Goal: Complete application form: Complete application form

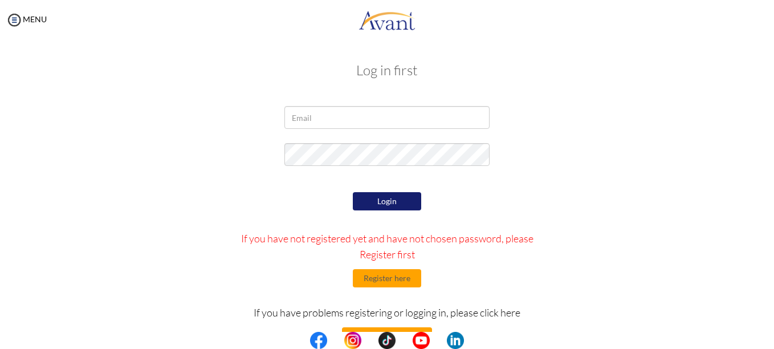
drag, startPoint x: 0, startPoint y: 0, endPoint x: 164, endPoint y: 142, distance: 217.3
click at [164, 142] on form "Login If you have not registered yet and have not chosen password, please Regis…" at bounding box center [387, 254] width 650 height 297
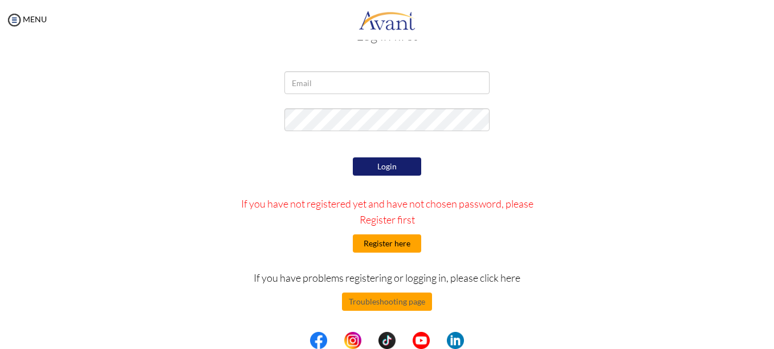
click at [394, 242] on button "Register here" at bounding box center [387, 243] width 68 height 18
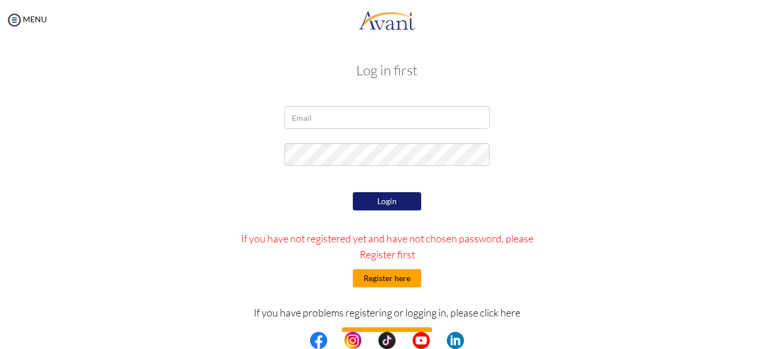
click at [374, 278] on button "Register here" at bounding box center [387, 278] width 68 height 18
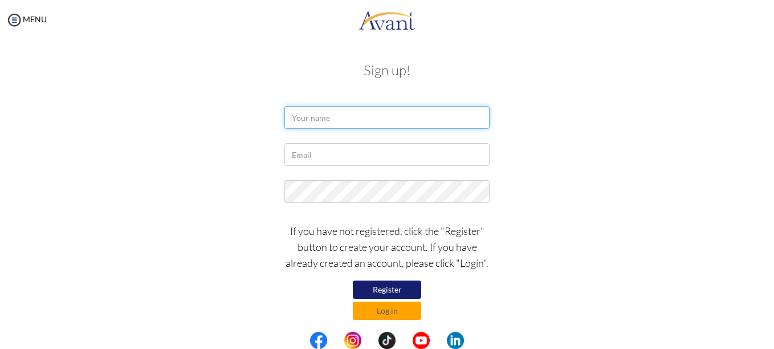
click at [388, 125] on input "text" at bounding box center [386, 117] width 205 height 23
type input "Fernanda Serafim do Prado Rodrigues"
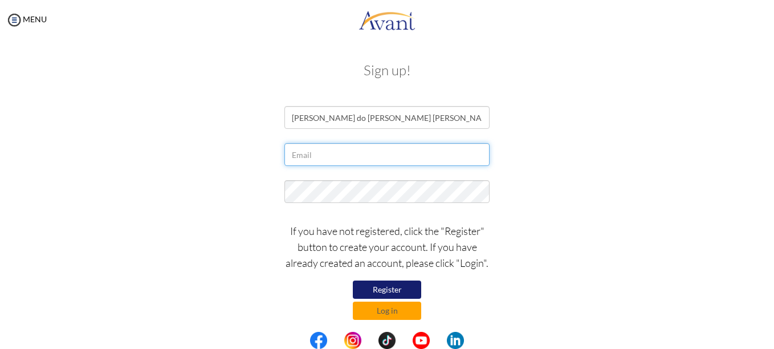
click at [374, 152] on input "text" at bounding box center [386, 154] width 205 height 23
type input "[EMAIL_ADDRESS][DOMAIN_NAME]"
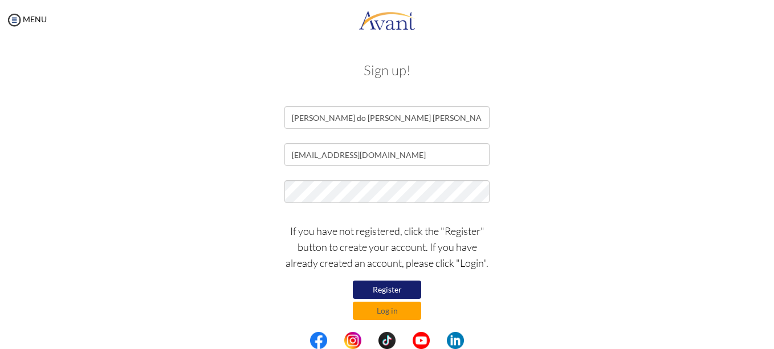
click at [367, 287] on button "Register" at bounding box center [387, 289] width 68 height 18
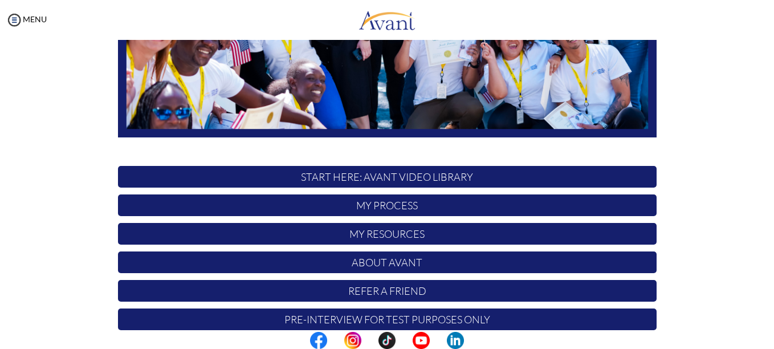
scroll to position [268, 0]
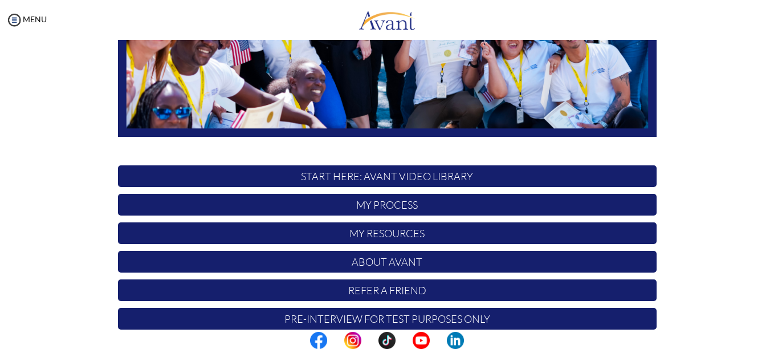
click at [508, 171] on p "START HERE: Avant Video Library" at bounding box center [387, 176] width 538 height 22
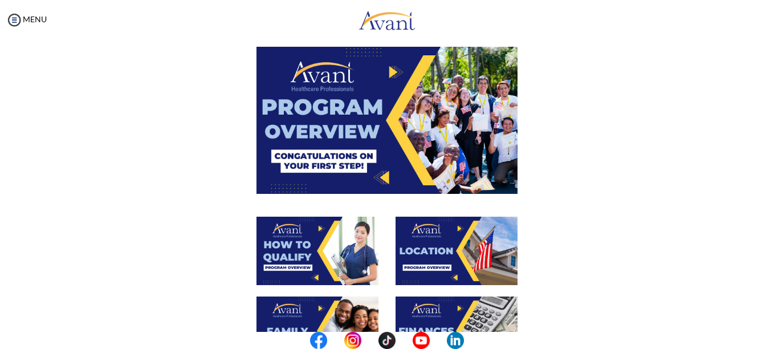
scroll to position [47, 0]
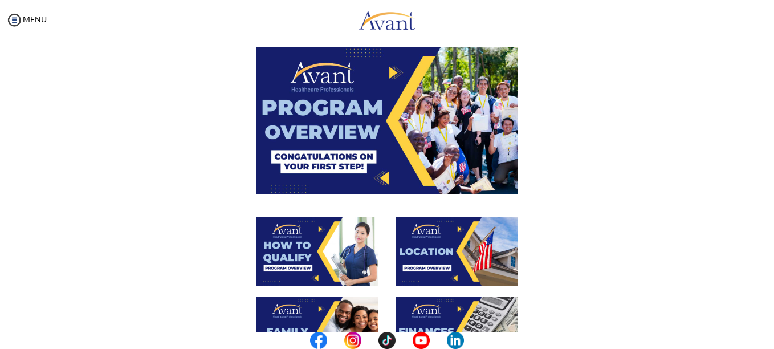
click at [413, 140] on img at bounding box center [386, 120] width 261 height 146
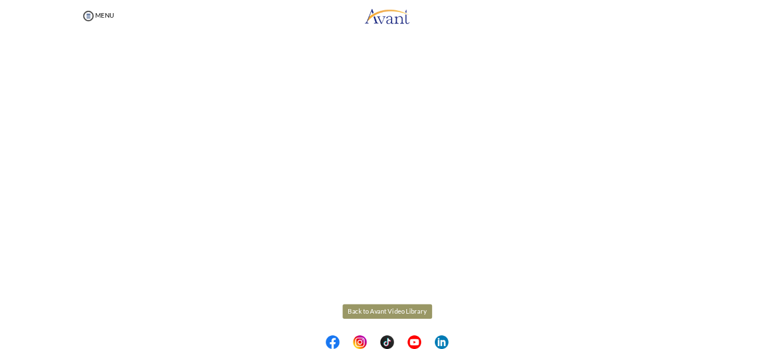
scroll to position [212, 0]
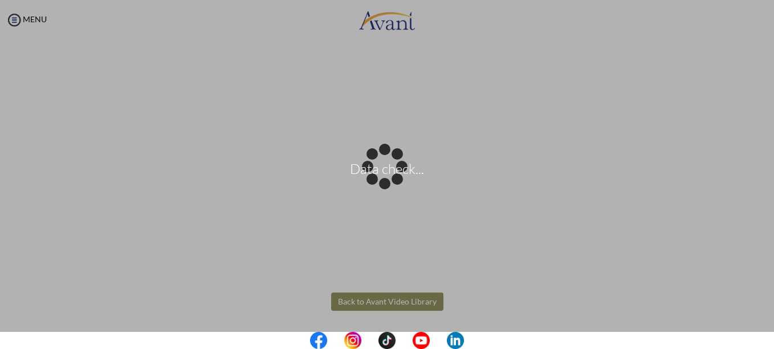
click at [413, 304] on body "Data check... Maintenance break. Please come back in 2 hours. MENU My Status Wh…" at bounding box center [387, 174] width 774 height 349
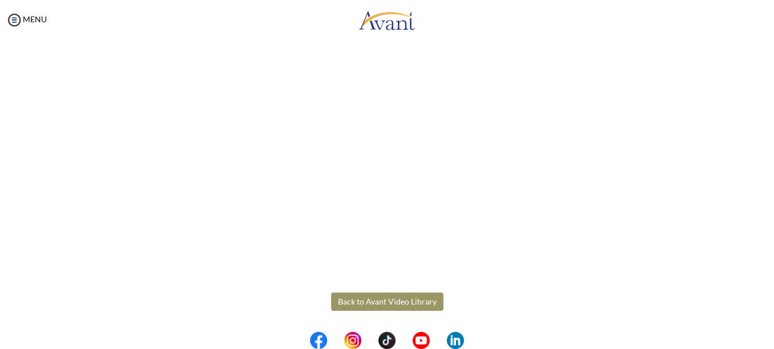
click at [334, 300] on button "Back to Avant Video Library" at bounding box center [387, 301] width 112 height 18
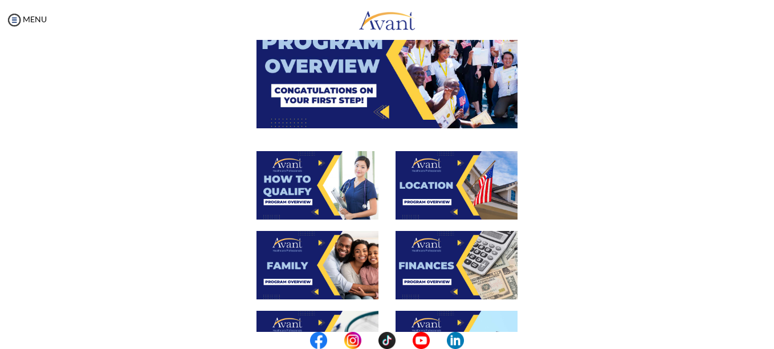
scroll to position [118, 0]
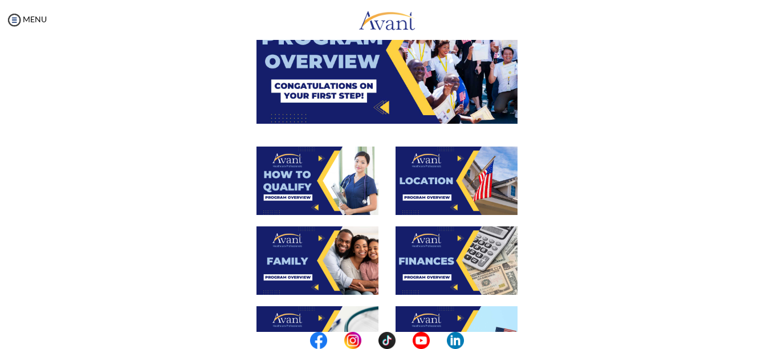
click at [328, 186] on img at bounding box center [317, 180] width 122 height 68
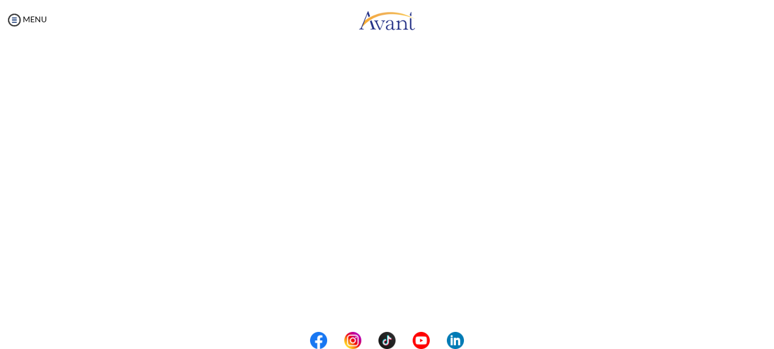
scroll to position [212, 0]
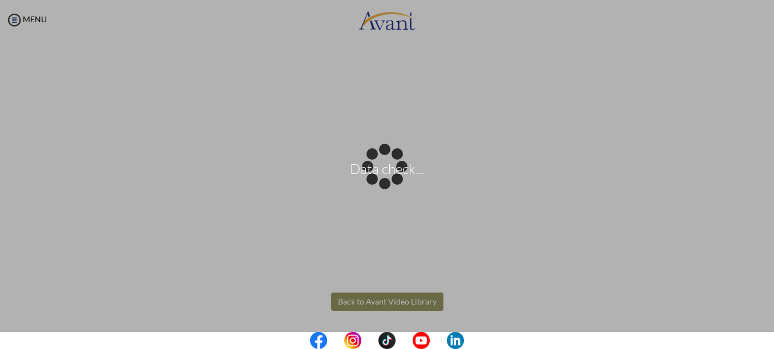
click at [432, 300] on body "Data check... Maintenance break. Please come back in 2 hours. MENU My Status Wh…" at bounding box center [387, 174] width 774 height 349
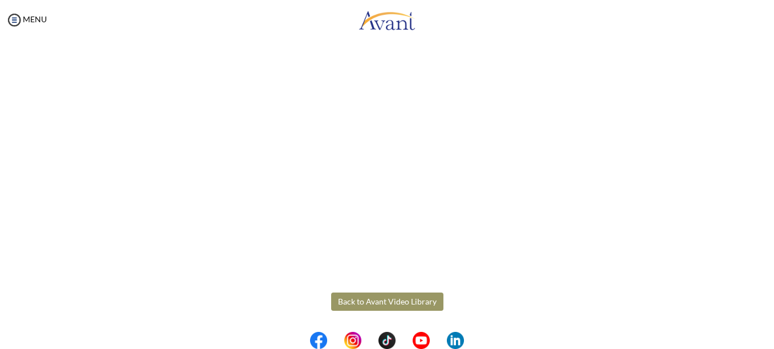
click at [432, 300] on button "Back to Avant Video Library" at bounding box center [387, 301] width 112 height 18
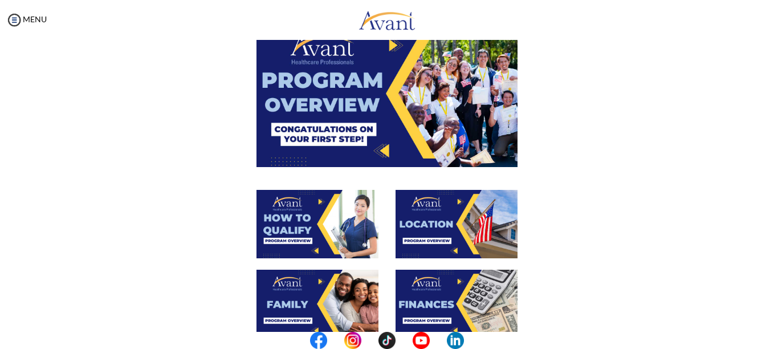
scroll to position [75, 0]
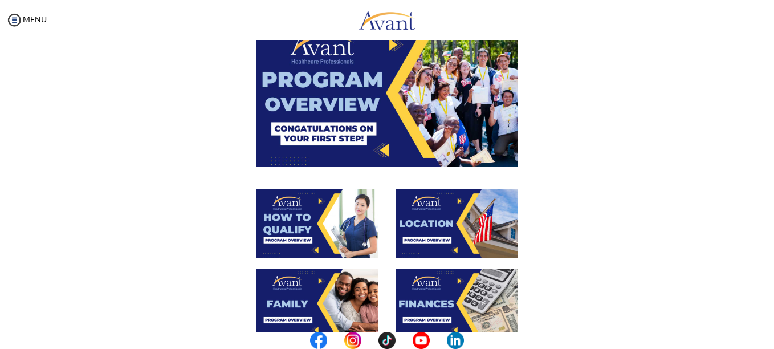
click at [443, 255] on img at bounding box center [456, 223] width 122 height 68
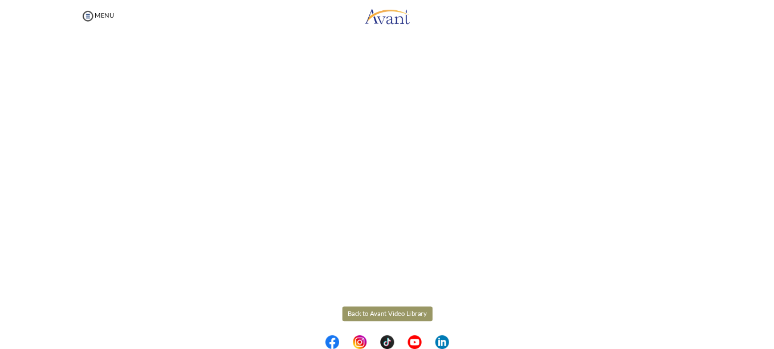
scroll to position [212, 0]
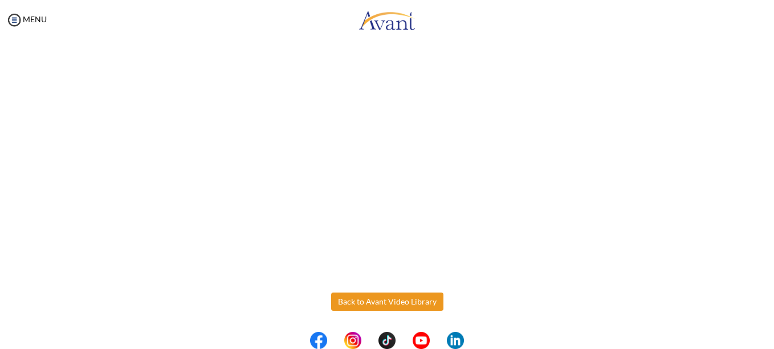
click at [418, 306] on body "Maintenance break. Please come back in 2 hours. MENU My Status What is the next…" at bounding box center [387, 174] width 774 height 349
click at [418, 306] on button "Back to Avant Video Library" at bounding box center [387, 301] width 112 height 18
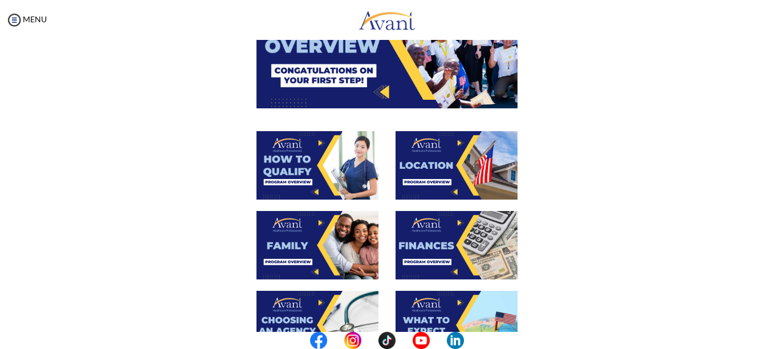
scroll to position [136, 0]
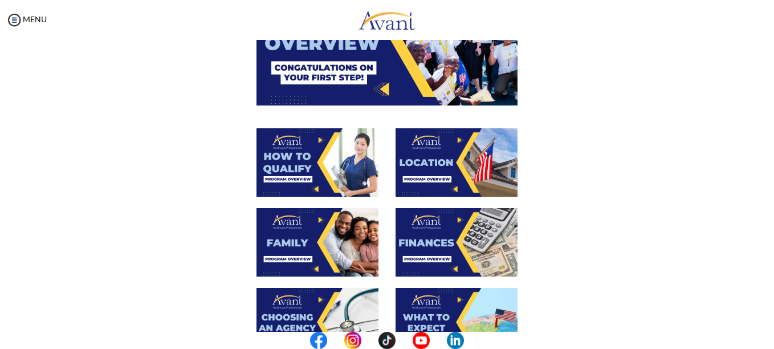
click at [338, 240] on img at bounding box center [317, 242] width 122 height 68
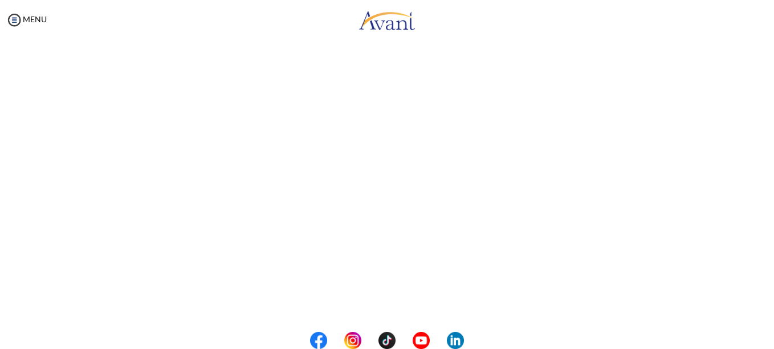
scroll to position [333, 0]
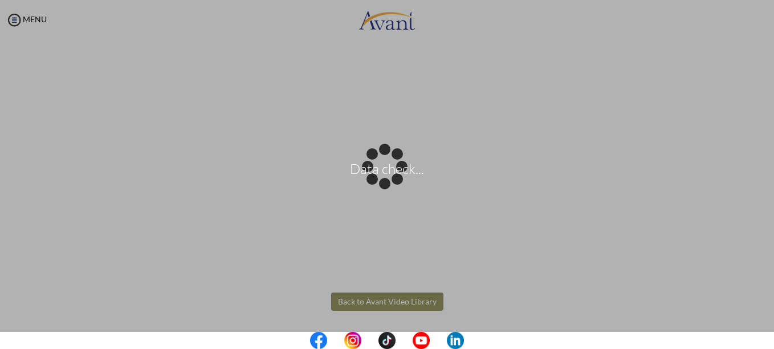
click at [401, 300] on body "Data check... Maintenance break. Please come back in 2 hours. MENU My Status Wh…" at bounding box center [387, 174] width 774 height 349
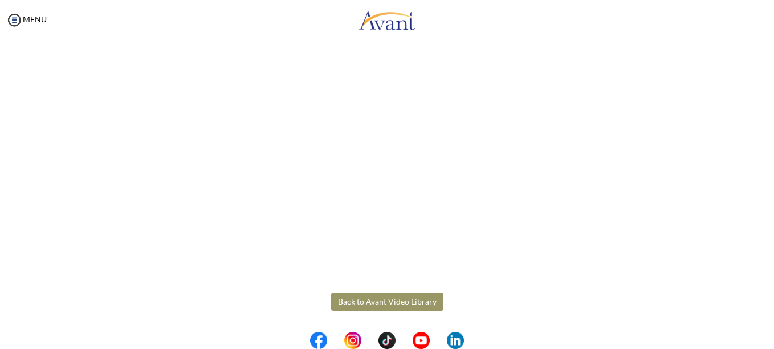
click at [401, 300] on button "Back to Avant Video Library" at bounding box center [387, 301] width 112 height 18
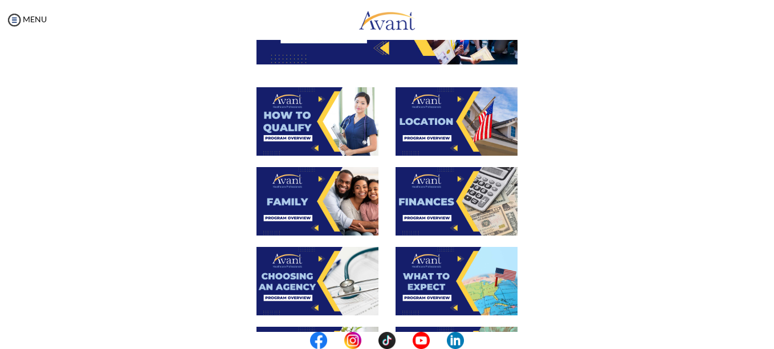
scroll to position [188, 0]
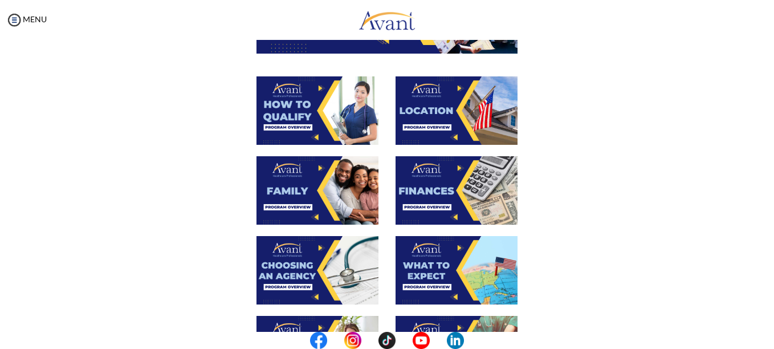
click at [478, 183] on img at bounding box center [456, 190] width 122 height 68
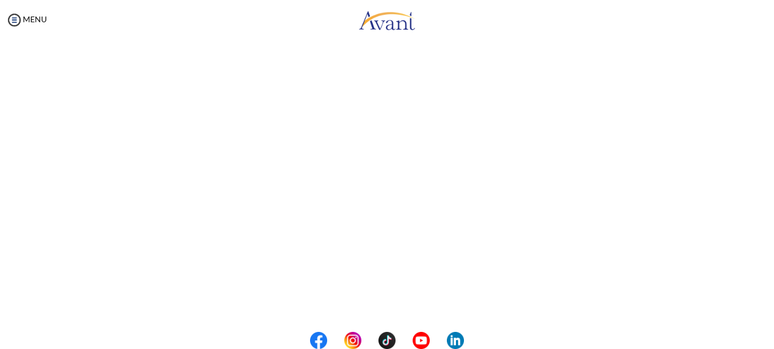
scroll to position [212, 0]
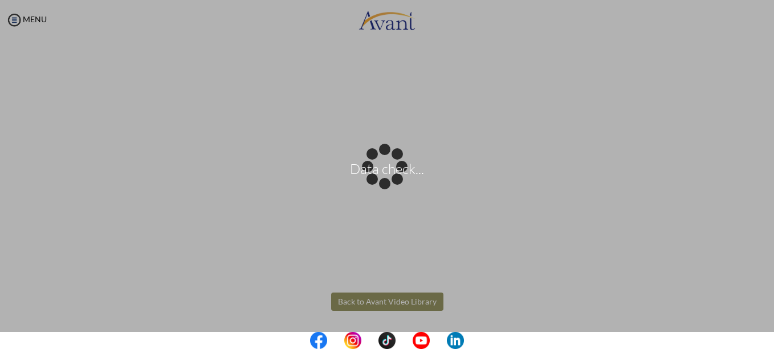
click at [401, 300] on body "Data check... Maintenance break. Please come back in 2 hours. MENU My Status Wh…" at bounding box center [387, 174] width 774 height 349
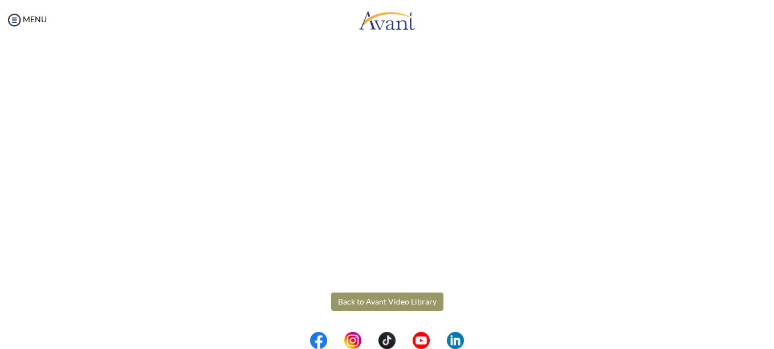
click at [401, 300] on button "Back to Avant Video Library" at bounding box center [387, 301] width 112 height 18
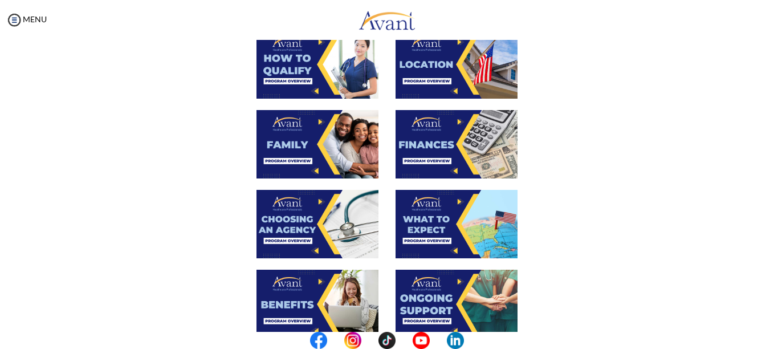
scroll to position [235, 0]
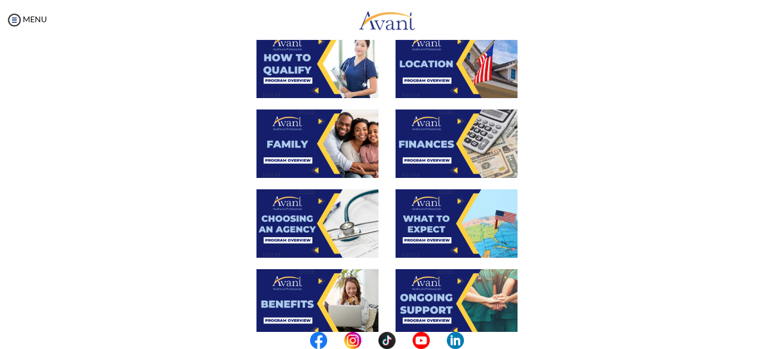
click at [325, 240] on img at bounding box center [317, 223] width 122 height 68
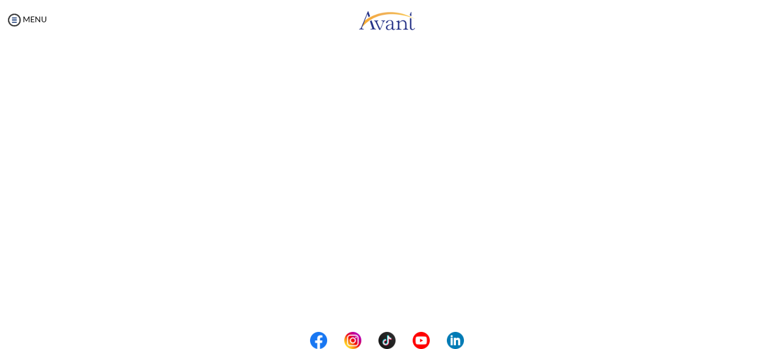
scroll to position [333, 0]
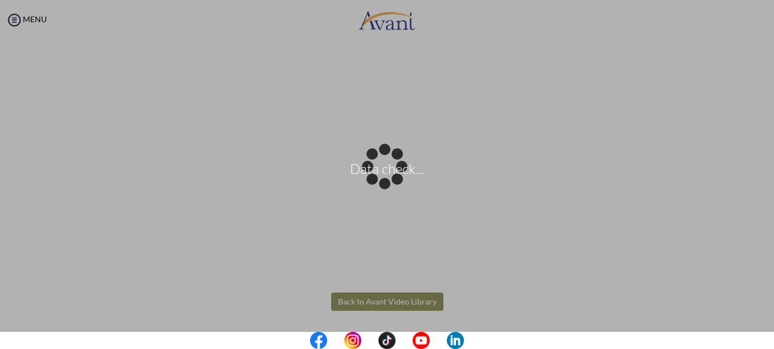
click at [411, 300] on body "Data check... Maintenance break. Please come back in 2 hours. MENU My Status Wh…" at bounding box center [387, 174] width 774 height 349
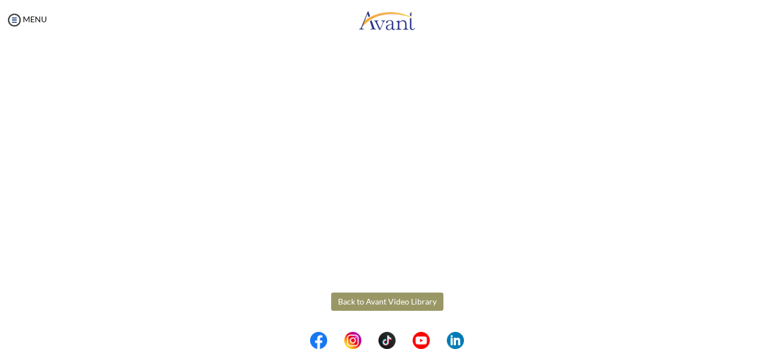
click at [411, 300] on button "Back to Avant Video Library" at bounding box center [387, 301] width 112 height 18
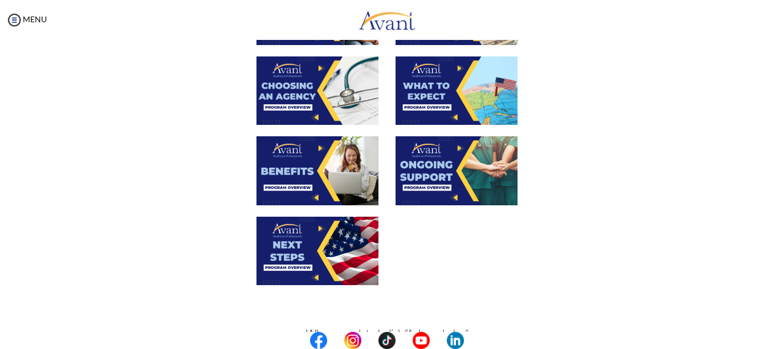
scroll to position [368, 0]
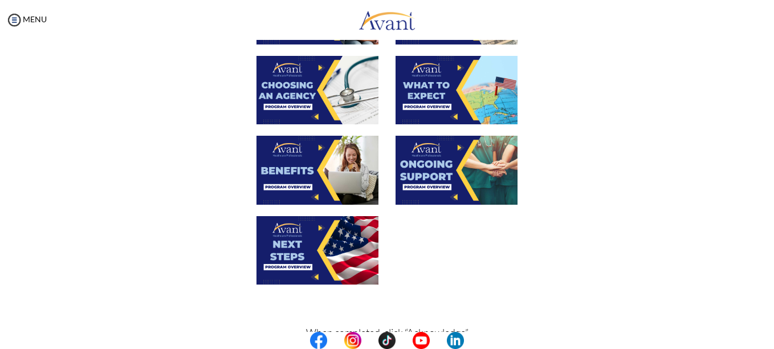
click at [442, 95] on img at bounding box center [456, 90] width 122 height 68
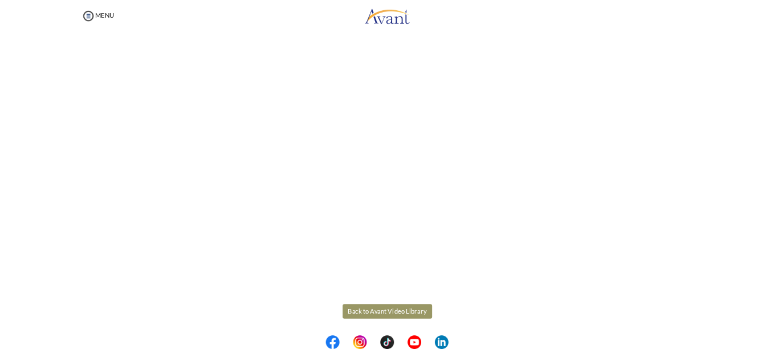
scroll to position [333, 0]
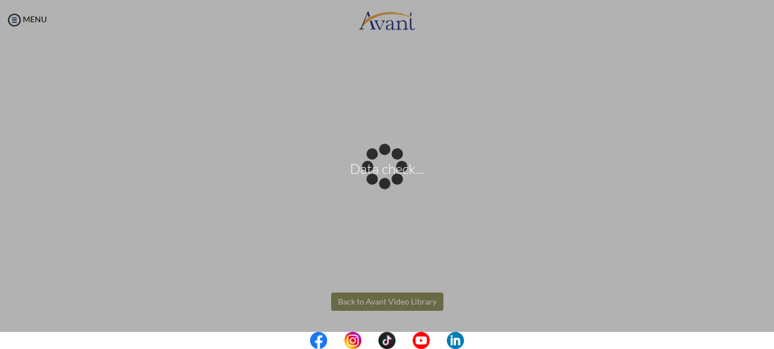
click at [424, 305] on body "Data check... Maintenance break. Please come back in 2 hours. MENU My Status Wh…" at bounding box center [387, 174] width 774 height 349
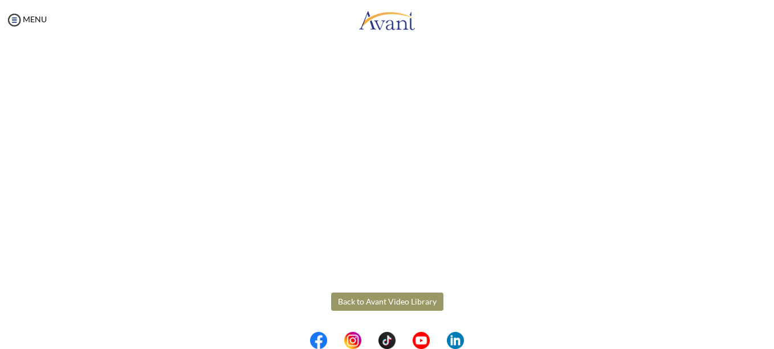
click at [424, 305] on button "Back to Avant Video Library" at bounding box center [387, 301] width 112 height 18
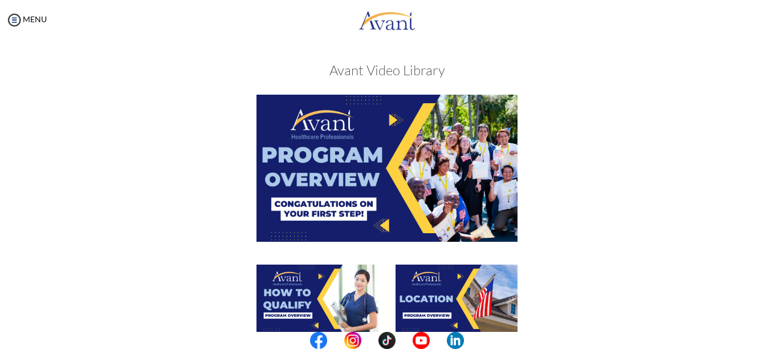
scroll to position [314, 0]
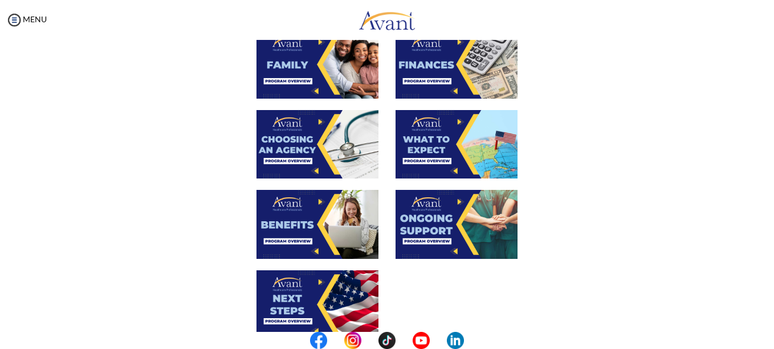
click at [325, 238] on img at bounding box center [317, 224] width 122 height 68
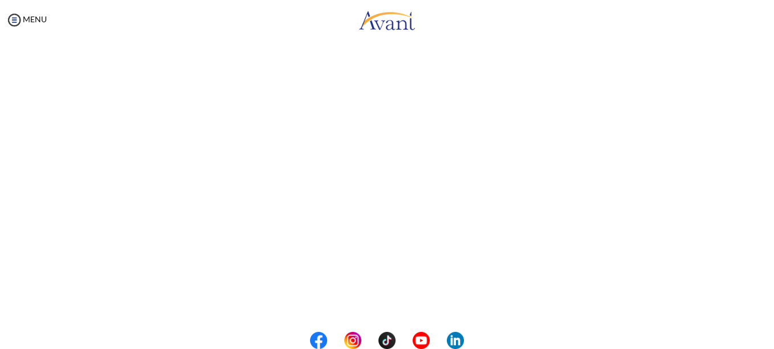
scroll to position [333, 0]
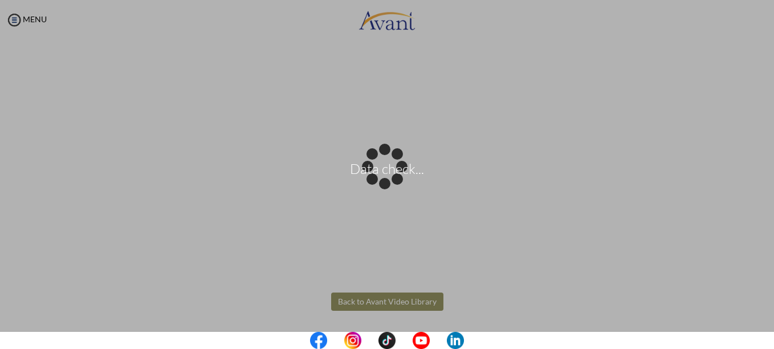
click at [373, 296] on body "Data check... Maintenance break. Please come back in 2 hours. MENU My Status Wh…" at bounding box center [387, 174] width 774 height 349
click at [379, 182] on div "Data check..." at bounding box center [387, 174] width 16 height 16
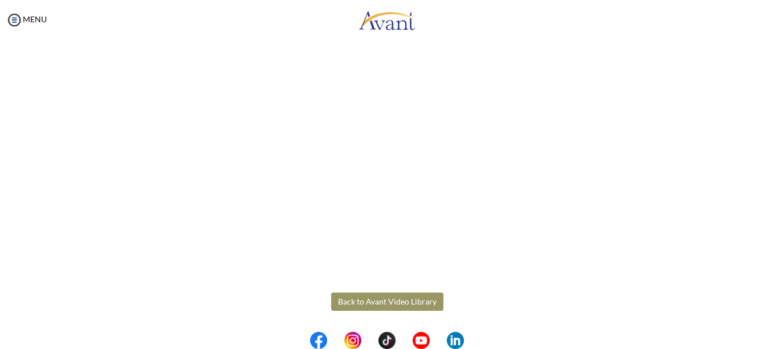
click at [373, 296] on button "Back to Avant Video Library" at bounding box center [387, 301] width 112 height 18
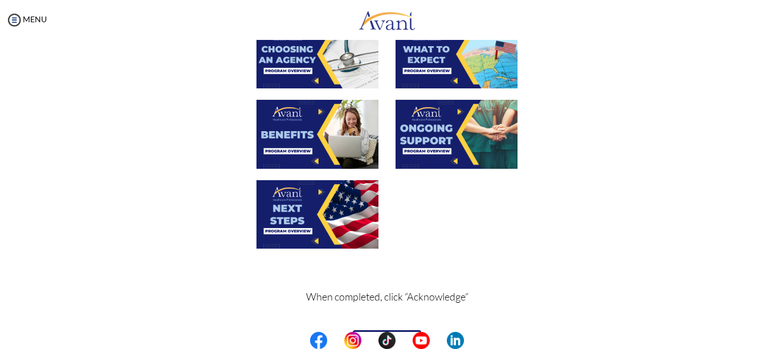
scroll to position [435, 0]
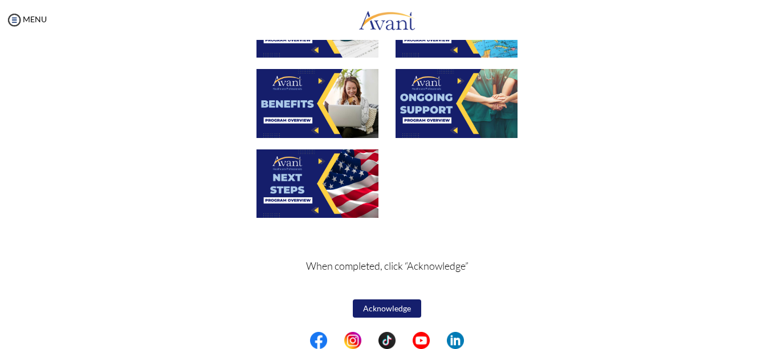
click at [436, 96] on img at bounding box center [456, 103] width 122 height 68
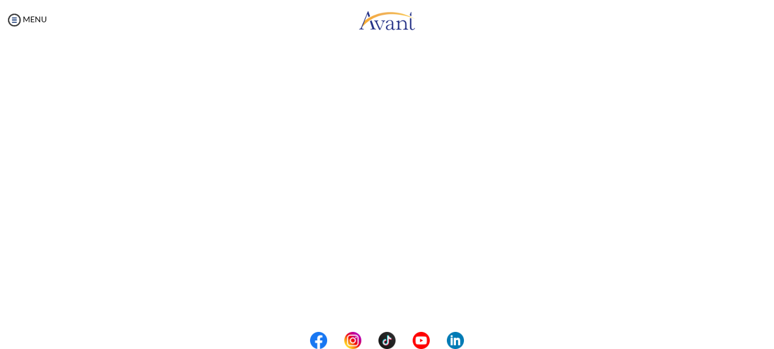
scroll to position [333, 0]
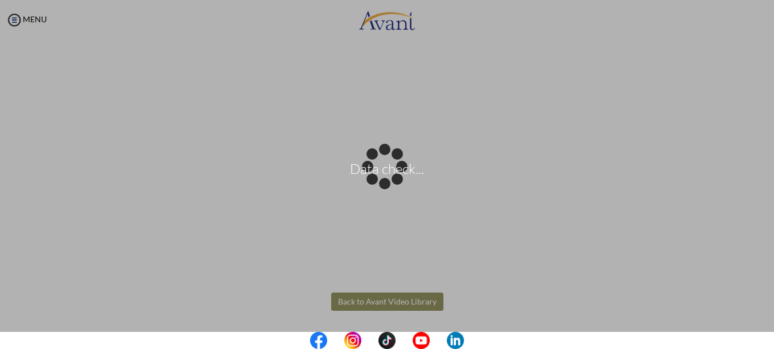
click at [377, 297] on body "Data check... Maintenance break. Please come back in 2 hours. MENU My Status Wh…" at bounding box center [387, 174] width 774 height 349
click at [379, 182] on div "Data check..." at bounding box center [387, 174] width 16 height 16
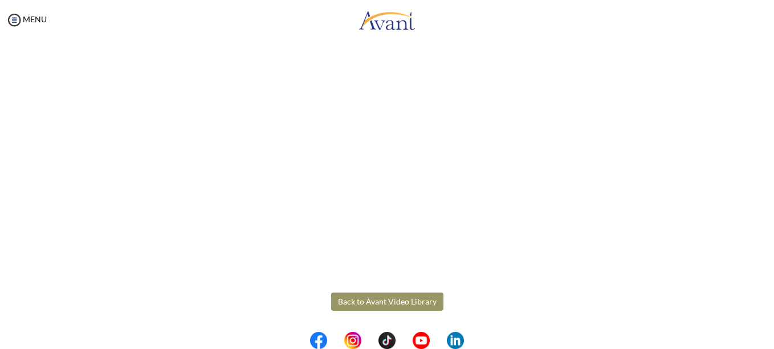
click at [377, 297] on button "Back to Avant Video Library" at bounding box center [387, 301] width 112 height 18
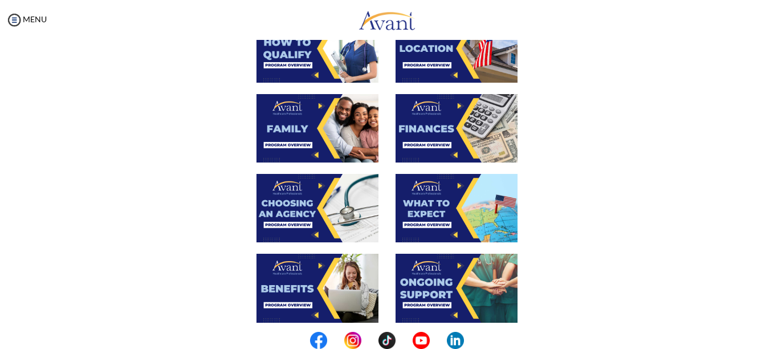
scroll to position [435, 0]
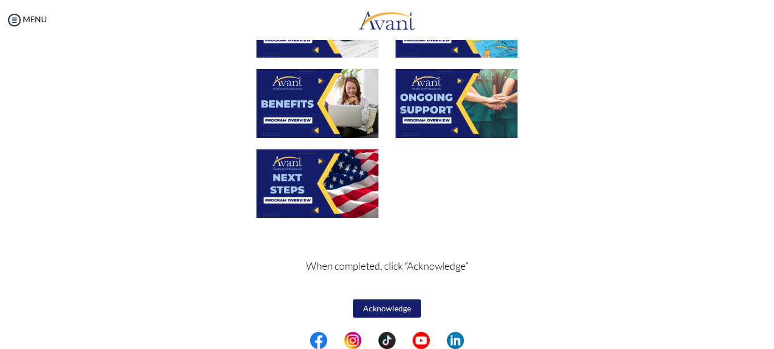
click at [346, 189] on img at bounding box center [317, 183] width 122 height 68
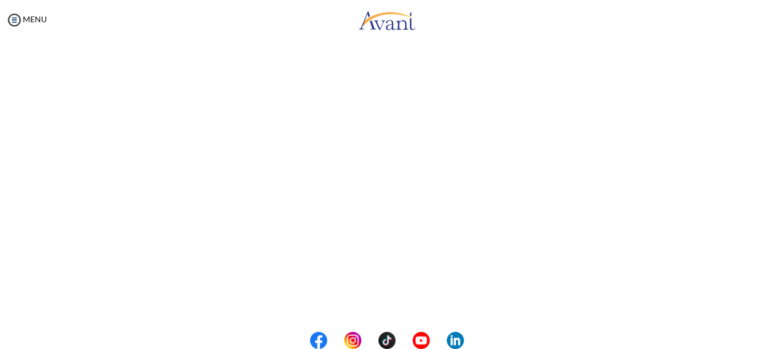
scroll to position [333, 0]
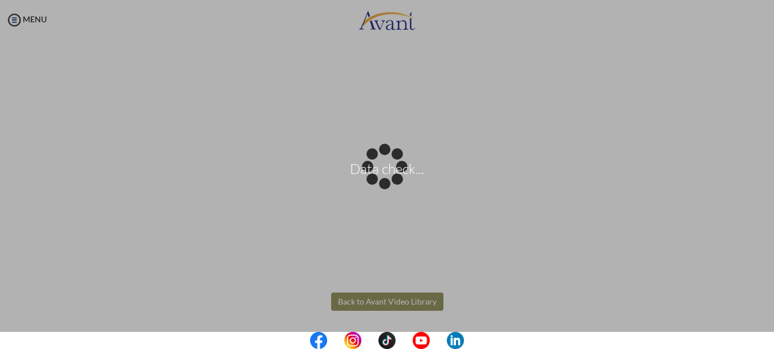
click at [409, 309] on body "Data check... Maintenance break. Please come back in 2 hours. MENU My Status Wh…" at bounding box center [387, 174] width 774 height 349
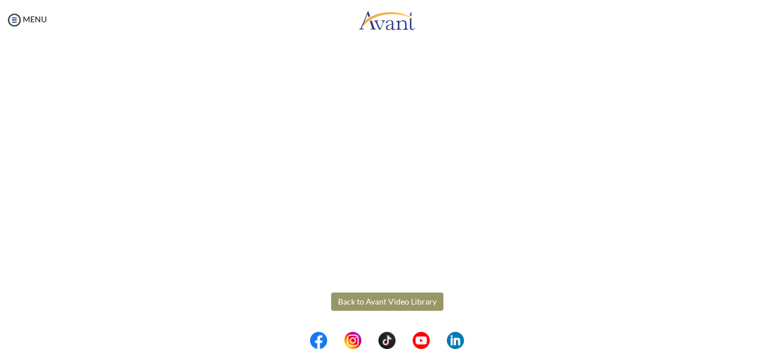
click at [409, 309] on button "Back to Avant Video Library" at bounding box center [387, 301] width 112 height 18
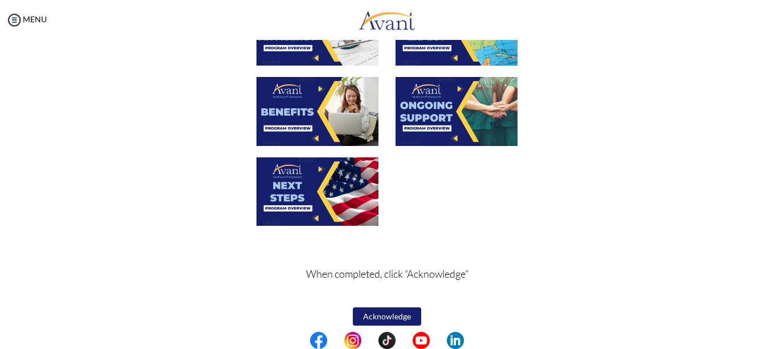
scroll to position [435, 0]
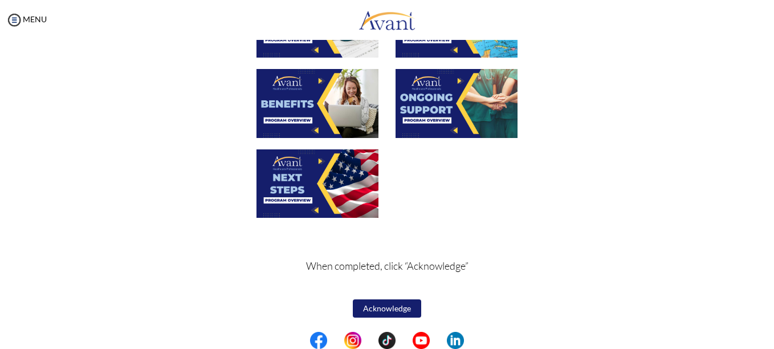
click at [391, 302] on button "Acknowledge" at bounding box center [387, 308] width 68 height 18
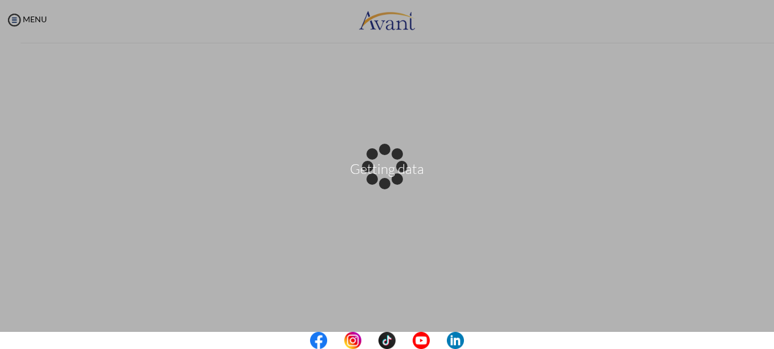
scroll to position [436, 0]
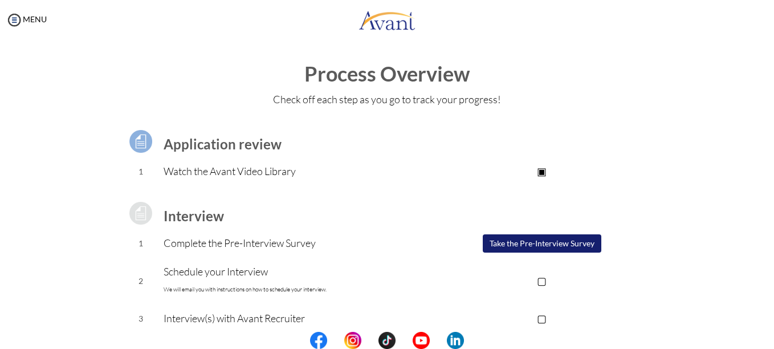
click at [508, 247] on button "Take the Pre-Interview Survey" at bounding box center [542, 243] width 119 height 18
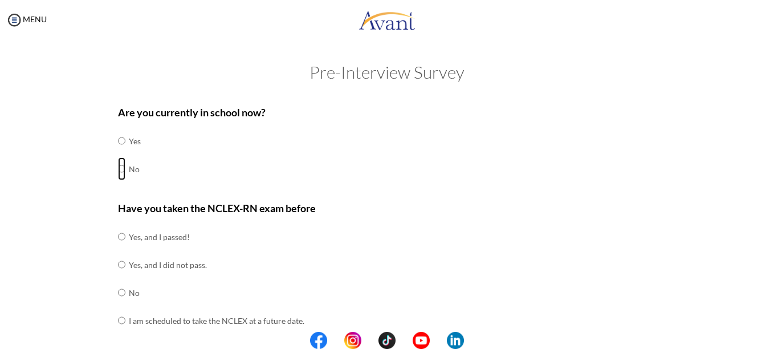
click at [119, 152] on input "radio" at bounding box center [121, 140] width 7 height 23
radio input "true"
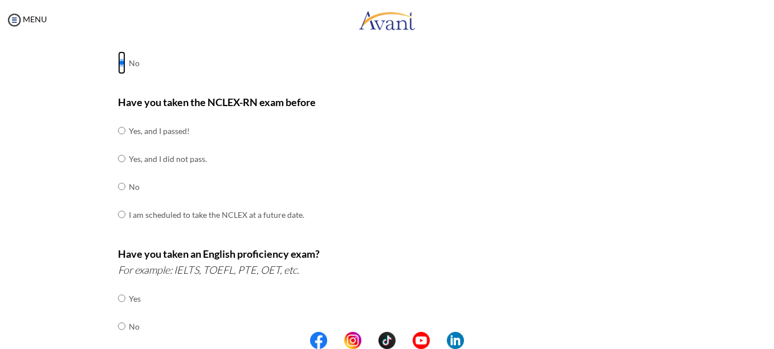
scroll to position [107, 0]
click at [118, 131] on input "radio" at bounding box center [121, 130] width 7 height 23
radio input "true"
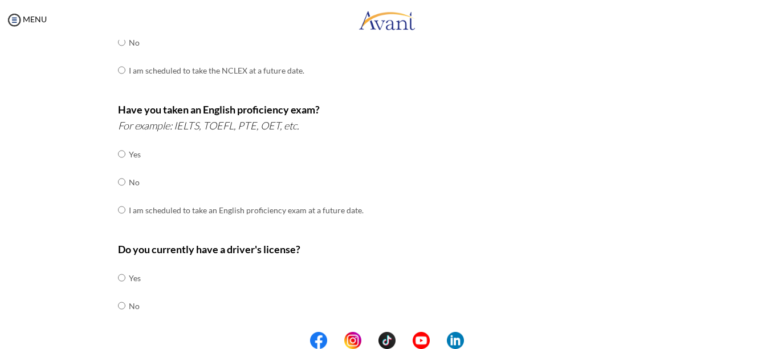
scroll to position [251, 0]
click at [118, 153] on input "radio" at bounding box center [121, 153] width 7 height 23
radio input "true"
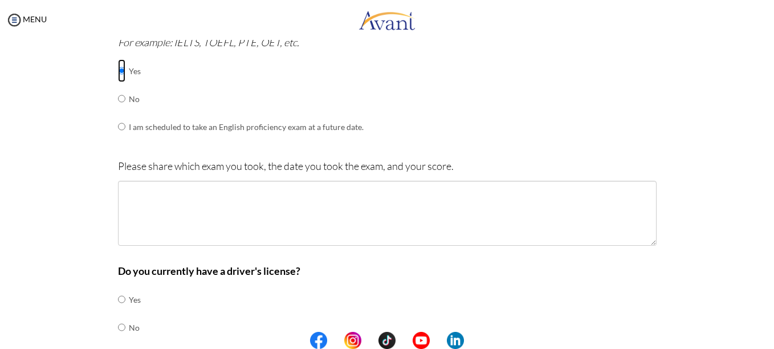
scroll to position [334, 0]
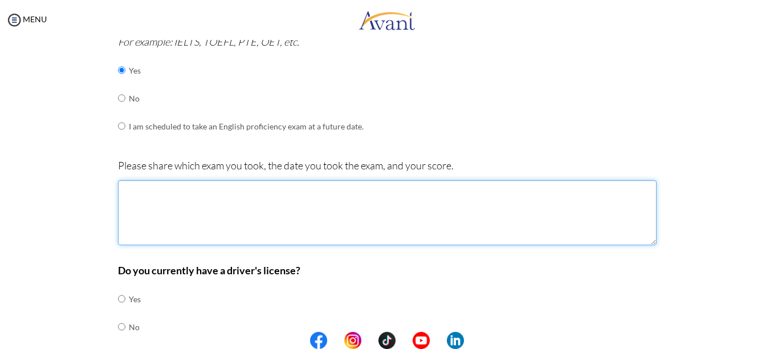
click at [118, 215] on textarea at bounding box center [387, 212] width 538 height 65
type textarea "J"
type textarea "i"
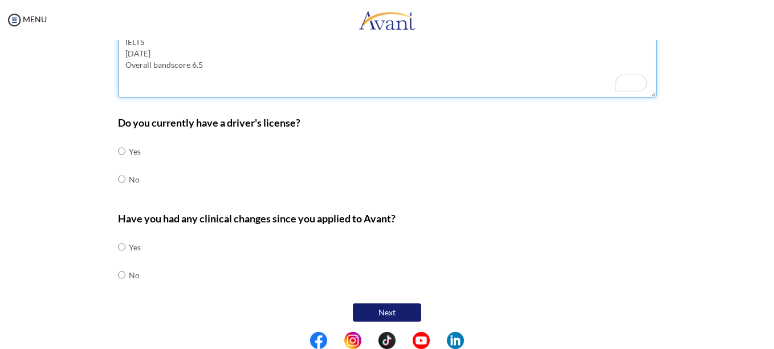
scroll to position [482, 0]
type textarea "IELTS [DATE] Overall bandscore 6.5"
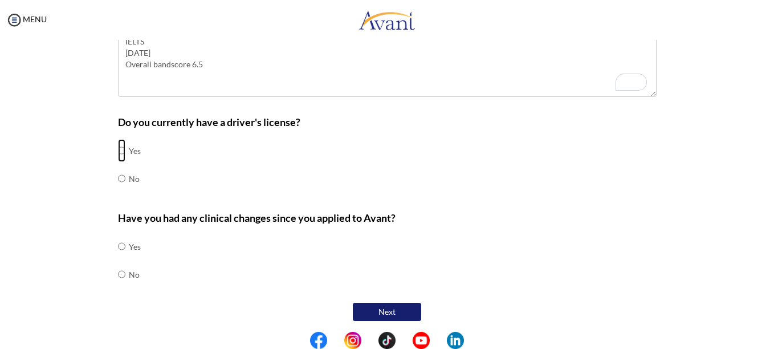
click at [118, 148] on input "radio" at bounding box center [121, 150] width 7 height 23
radio input "true"
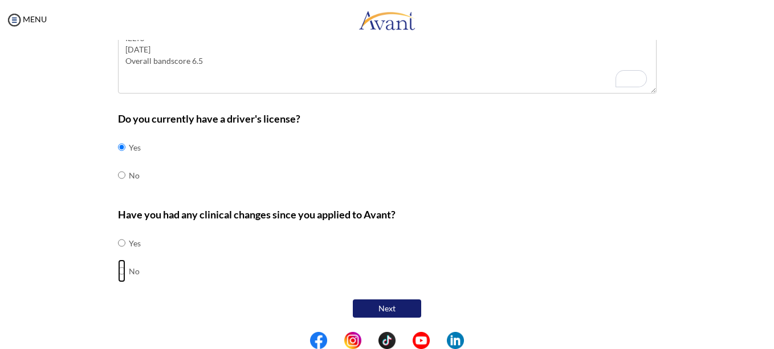
click at [118, 254] on input "radio" at bounding box center [121, 242] width 7 height 23
radio input "true"
click at [377, 304] on button "Next" at bounding box center [387, 308] width 68 height 18
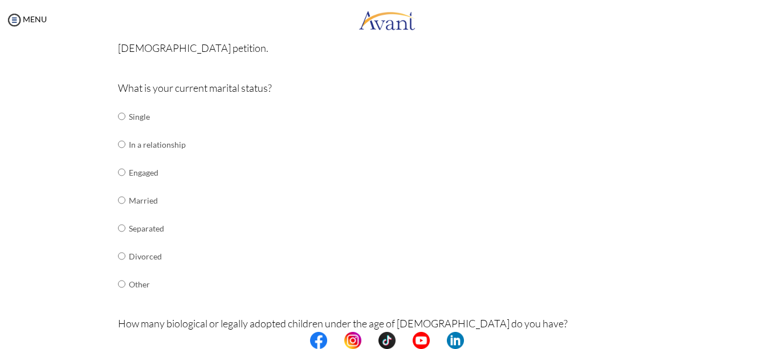
scroll to position [107, 0]
click at [118, 127] on input "radio" at bounding box center [121, 115] width 7 height 23
radio input "true"
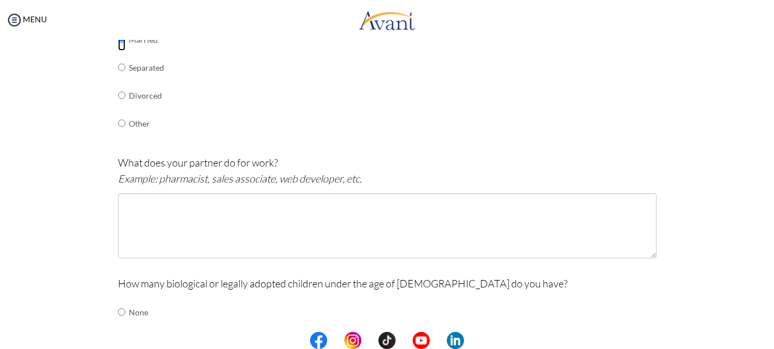
scroll to position [268, 0]
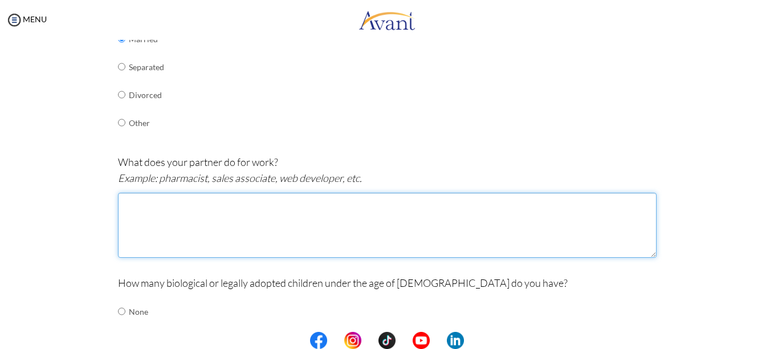
click at [295, 231] on textarea at bounding box center [387, 225] width 538 height 65
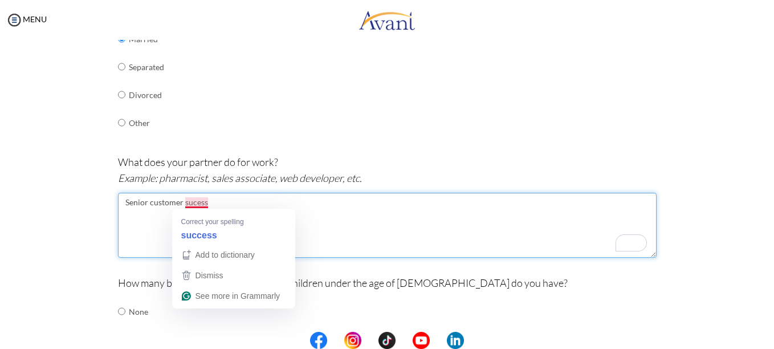
click at [191, 206] on textarea "Senior customer sucess" at bounding box center [387, 225] width 538 height 65
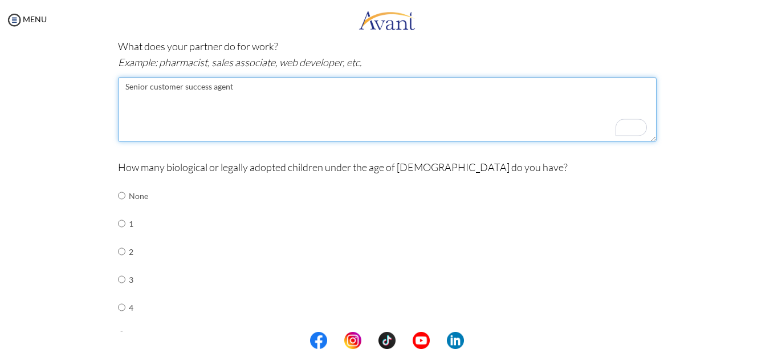
scroll to position [411, 0]
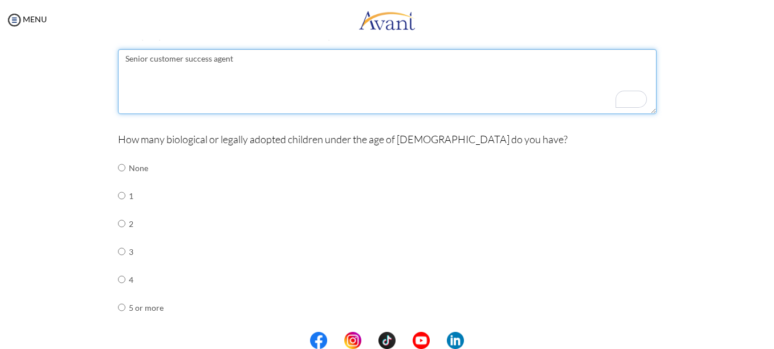
type textarea "Senior customer success agent"
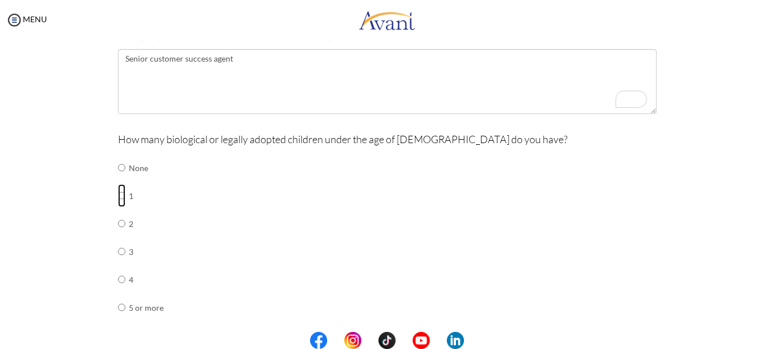
click at [118, 179] on input "radio" at bounding box center [121, 167] width 7 height 23
radio input "true"
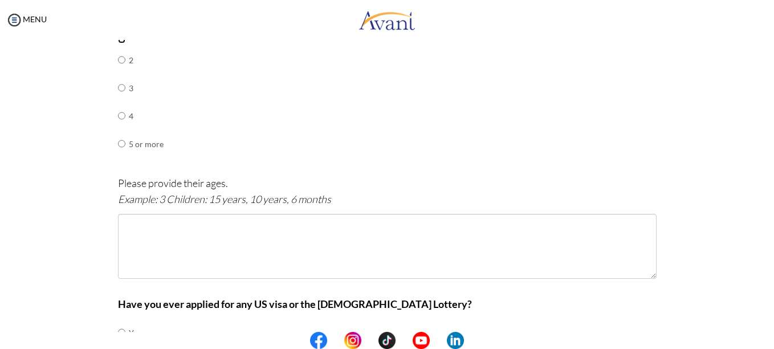
scroll to position [609, 0]
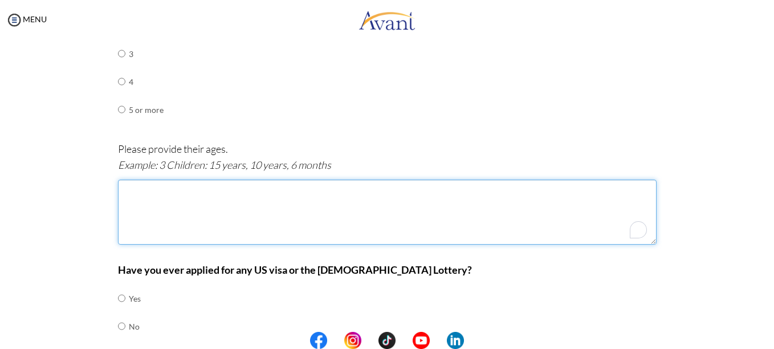
click at [255, 238] on textarea "To enrich screen reader interactions, please activate Accessibility in Grammarl…" at bounding box center [387, 211] width 538 height 65
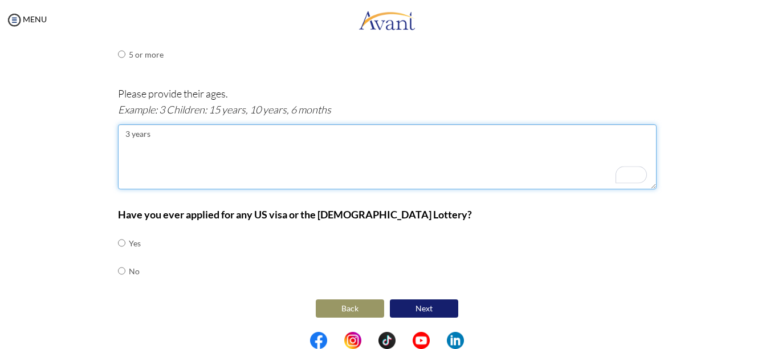
scroll to position [664, 0]
type textarea "3 years"
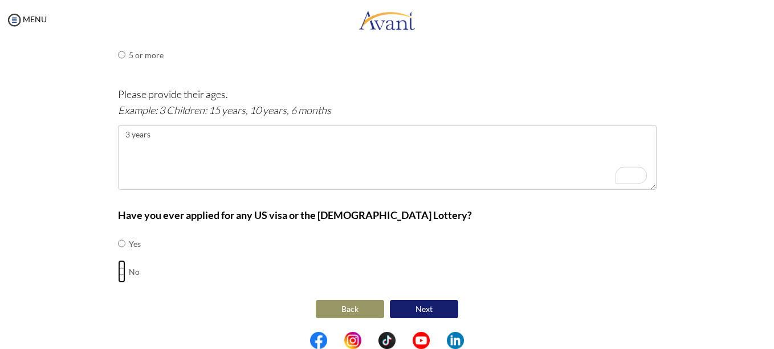
click at [119, 255] on input "radio" at bounding box center [121, 243] width 7 height 23
radio input "true"
click at [431, 304] on button "Next" at bounding box center [424, 309] width 68 height 18
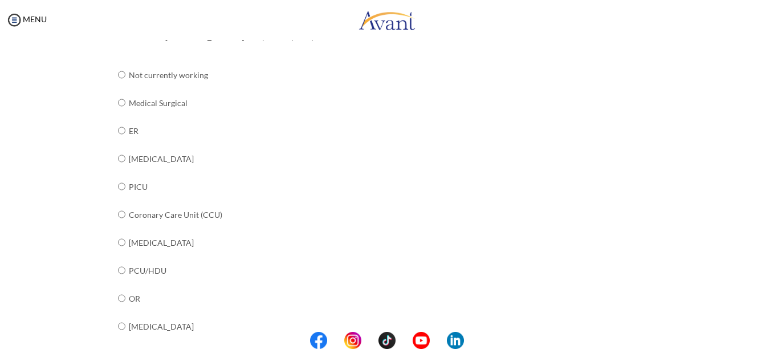
scroll to position [143, 0]
click at [118, 87] on input "radio" at bounding box center [121, 75] width 7 height 23
radio input "true"
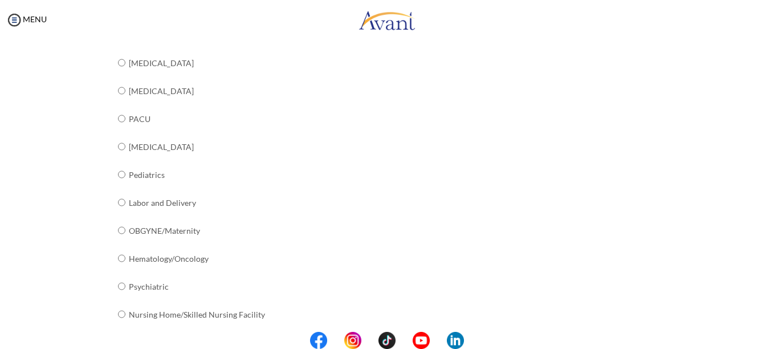
scroll to position [478, 0]
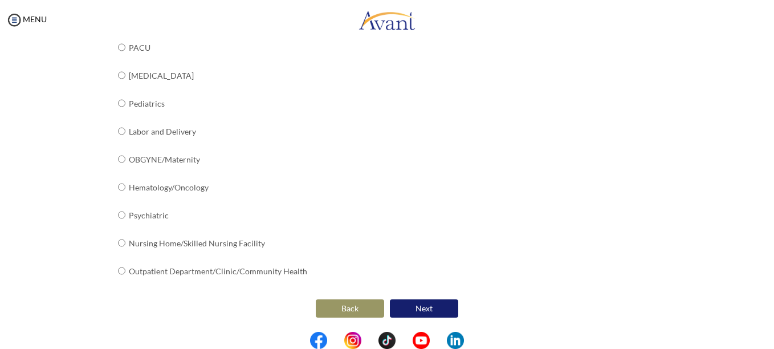
click at [432, 307] on button "Next" at bounding box center [424, 308] width 68 height 18
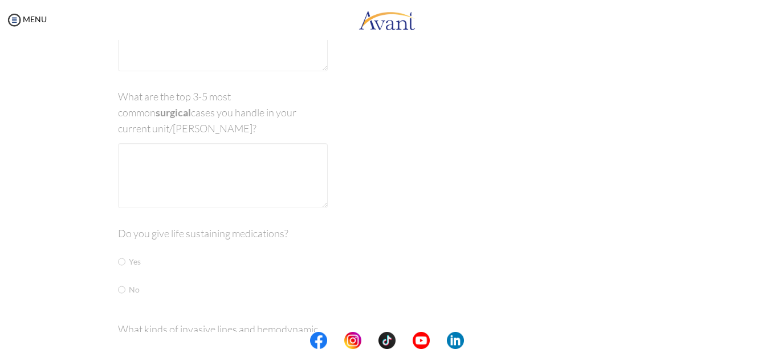
scroll to position [23, 0]
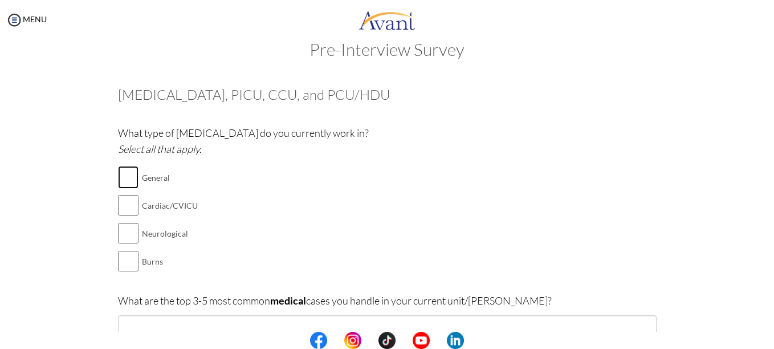
click at [128, 180] on input "checkbox" at bounding box center [128, 177] width 21 height 23
checkbox input "true"
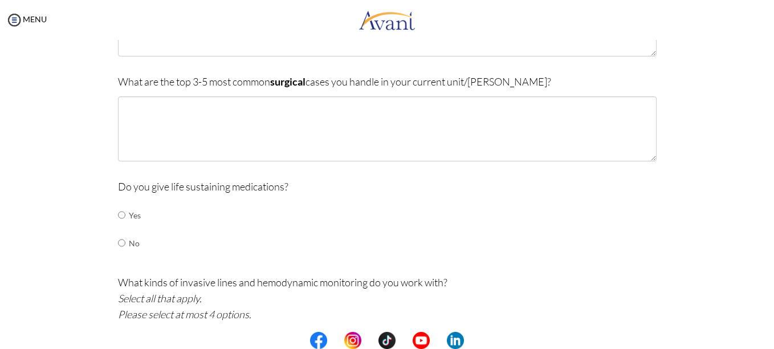
scroll to position [347, 0]
click at [120, 216] on input "radio" at bounding box center [121, 214] width 7 height 23
radio input "true"
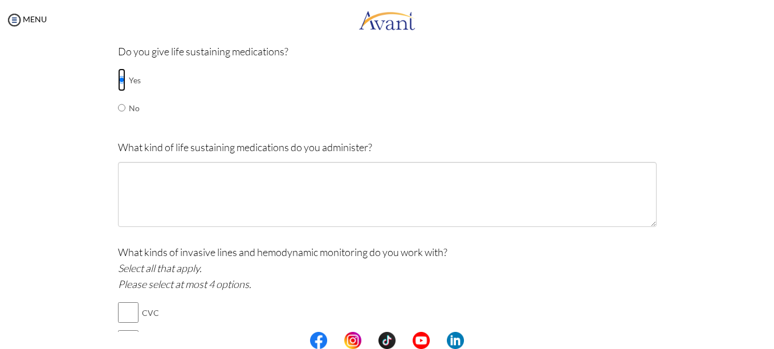
scroll to position [483, 0]
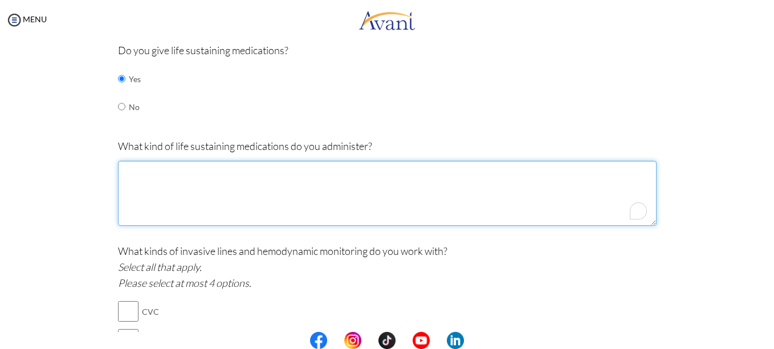
click at [272, 218] on textarea "To enrich screen reader interactions, please activate Accessibility in Grammarl…" at bounding box center [387, 193] width 538 height 65
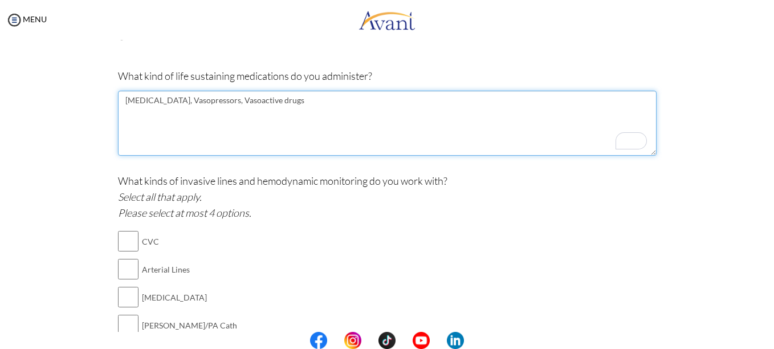
scroll to position [553, 0]
type textarea "[MEDICAL_DATA], Vasopressors, Vasoactive drugs"
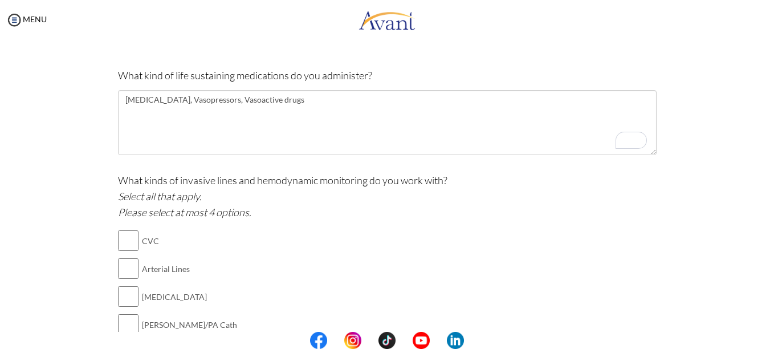
drag, startPoint x: 124, startPoint y: 248, endPoint x: 77, endPoint y: 250, distance: 46.8
click at [125, 246] on input "checkbox" at bounding box center [128, 240] width 21 height 23
checkbox input "true"
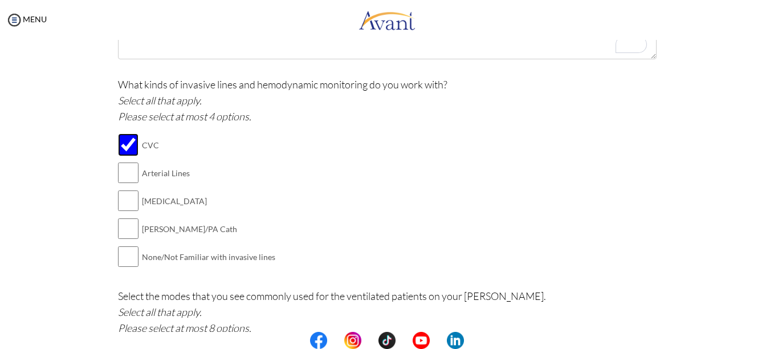
scroll to position [650, 0]
click at [132, 227] on input "checkbox" at bounding box center [128, 228] width 21 height 23
checkbox input "true"
click at [130, 171] on input "checkbox" at bounding box center [128, 172] width 21 height 23
checkbox input "true"
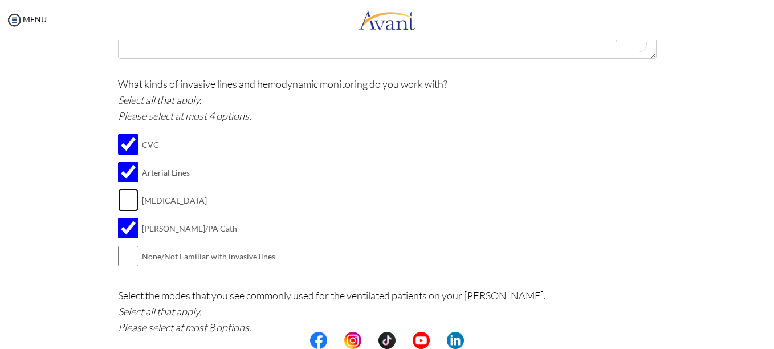
click at [132, 200] on input "checkbox" at bounding box center [128, 200] width 21 height 23
checkbox input "true"
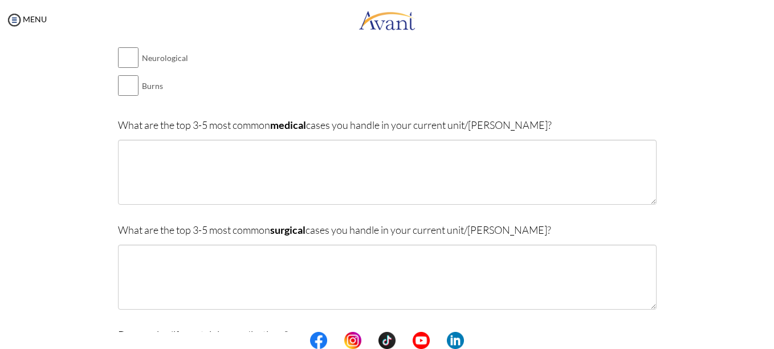
scroll to position [197, 0]
click at [121, 225] on p "What are the top 3-5 most common surgical cases you handle in your current unit…" at bounding box center [387, 231] width 538 height 16
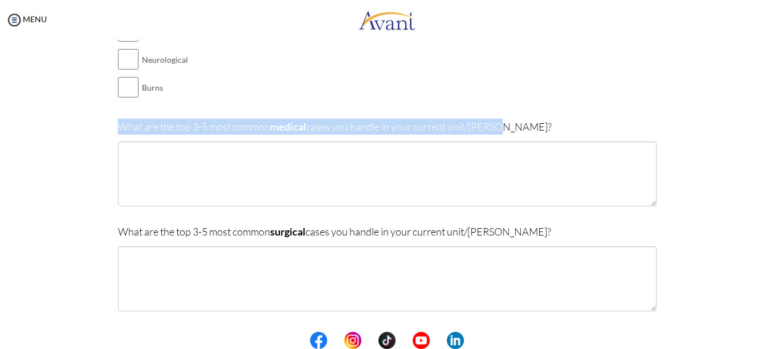
drag, startPoint x: 110, startPoint y: 126, endPoint x: 503, endPoint y: 129, distance: 393.2
copy p "What are the top 3-5 most common medical cases you handle in your current unit/…"
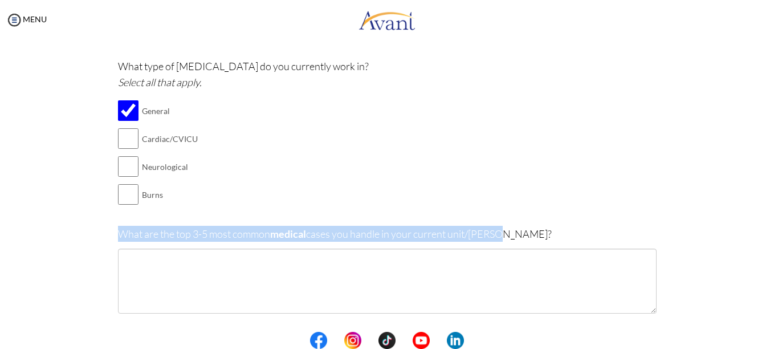
scroll to position [111, 0]
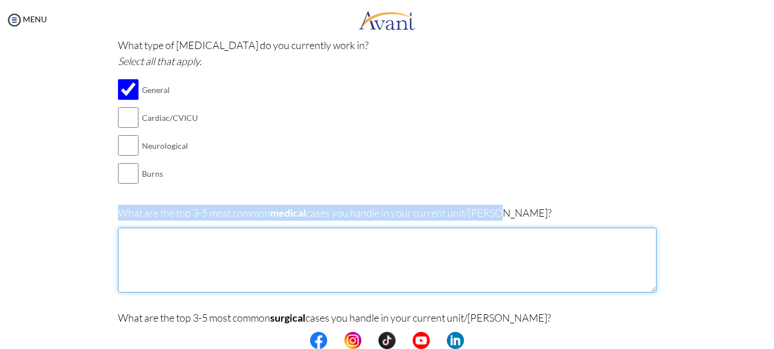
click at [201, 263] on textarea at bounding box center [387, 259] width 538 height 65
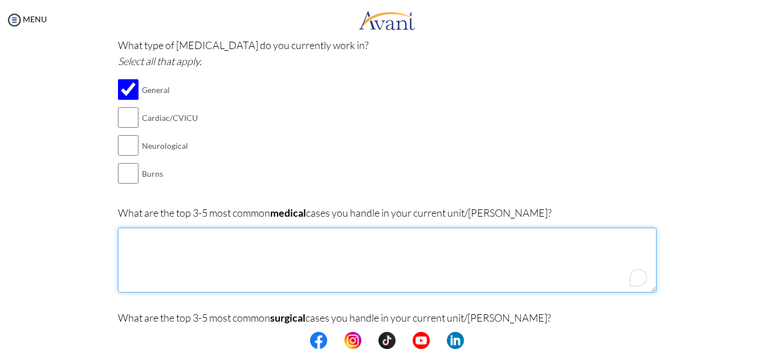
paste textarea "Post-operative surgical patients"
paste textarea "[MEDICAL_DATA] and [MEDICAL_DATA]"
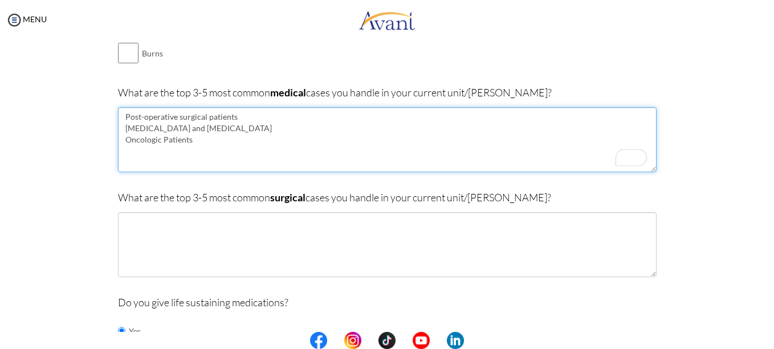
scroll to position [236, 0]
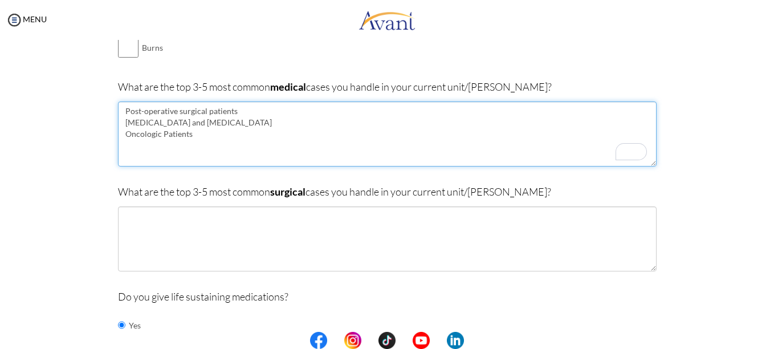
type textarea "Post-operative surgical patients [MEDICAL_DATA] and [MEDICAL_DATA] Oncologic Pa…"
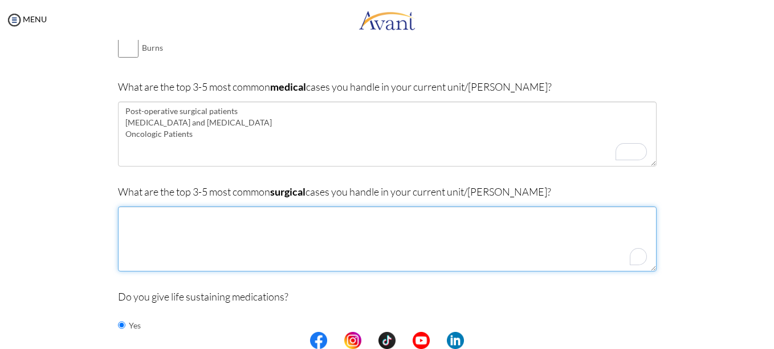
click at [304, 218] on textarea "To enrich screen reader interactions, please activate Accessibility in Grammarl…" at bounding box center [387, 238] width 538 height 65
type textarea "t"
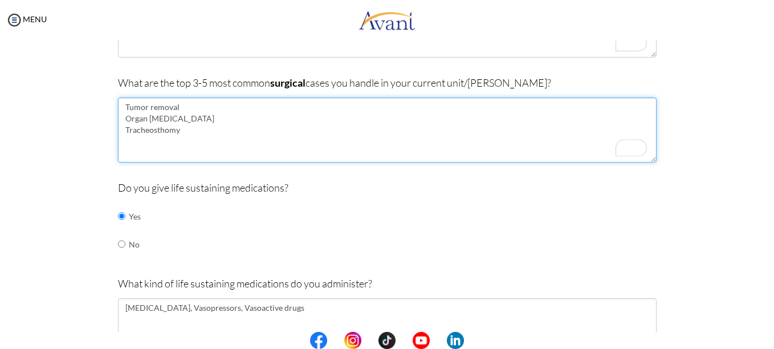
scroll to position [347, 0]
type textarea "Tumor removal Organ [MEDICAL_DATA] Tracheosthomy"
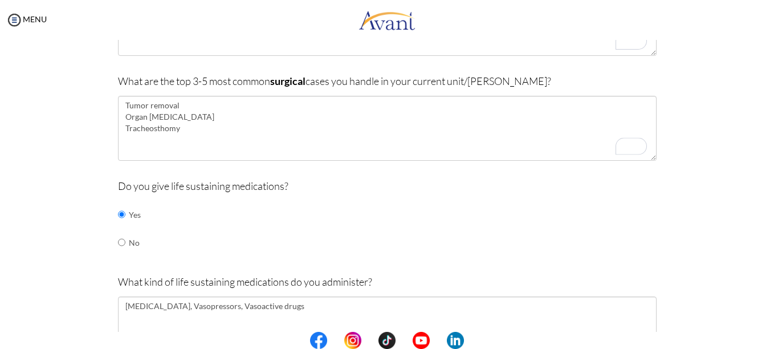
click at [343, 212] on div "Do you give life sustaining medications? Yes No" at bounding box center [387, 223] width 538 height 90
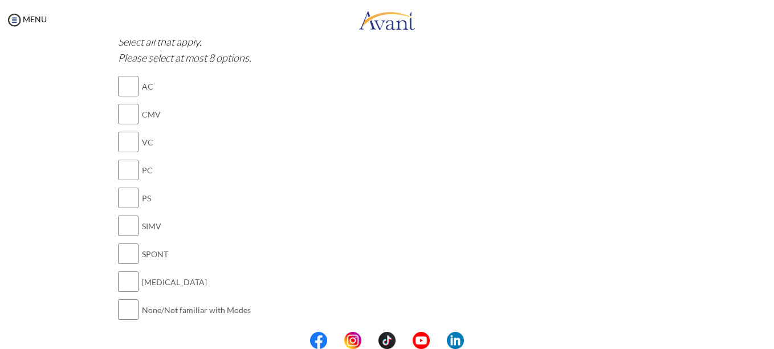
scroll to position [920, 0]
click at [121, 84] on input "checkbox" at bounding box center [128, 85] width 21 height 23
checkbox input "true"
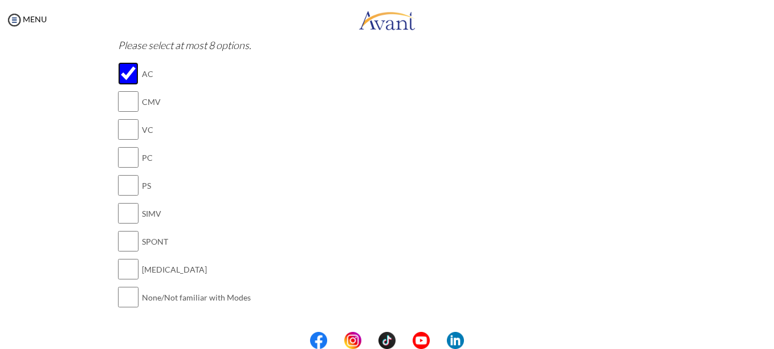
scroll to position [936, 0]
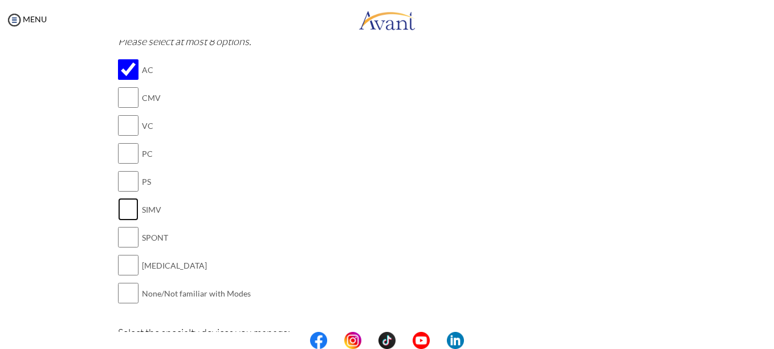
click at [120, 210] on input "checkbox" at bounding box center [128, 209] width 21 height 23
checkbox input "true"
click at [120, 177] on input "checkbox" at bounding box center [128, 181] width 21 height 23
checkbox input "true"
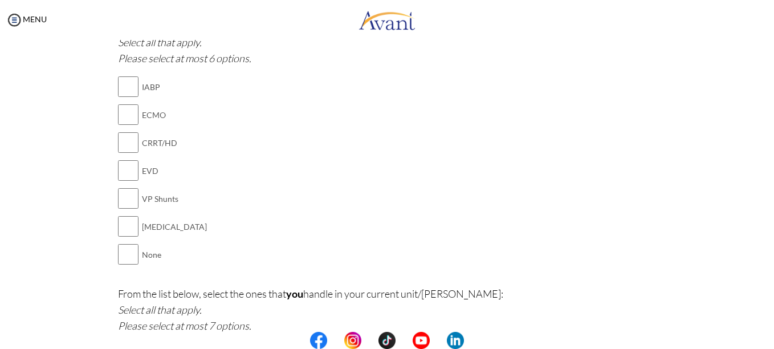
scroll to position [1242, 0]
click at [121, 223] on input "checkbox" at bounding box center [128, 225] width 21 height 23
checkbox input "true"
click at [128, 145] on input "checkbox" at bounding box center [128, 141] width 21 height 23
checkbox input "true"
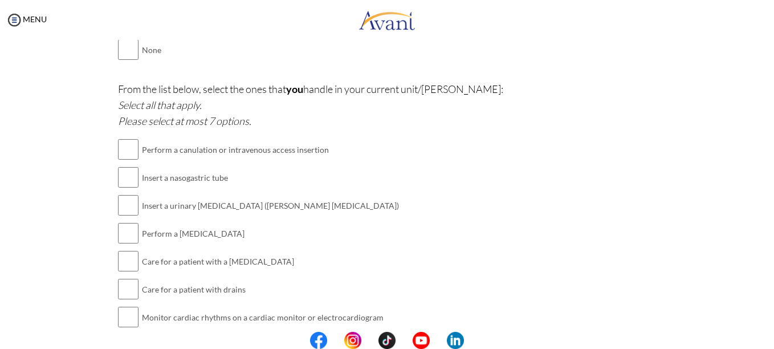
scroll to position [1447, 0]
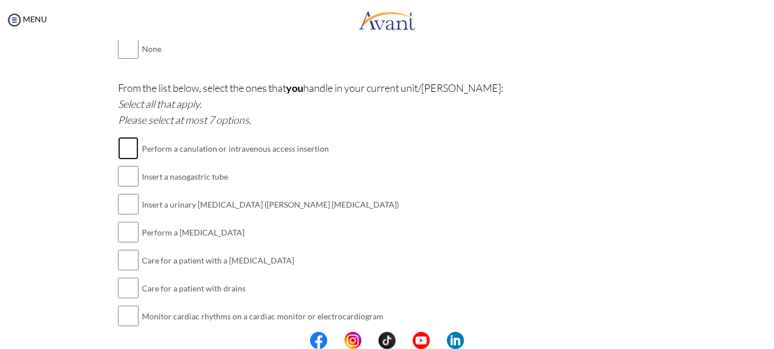
click at [129, 140] on input "checkbox" at bounding box center [128, 148] width 21 height 23
checkbox input "true"
click at [124, 168] on input "checkbox" at bounding box center [128, 176] width 21 height 23
checkbox input "true"
click at [122, 202] on input "checkbox" at bounding box center [128, 204] width 21 height 23
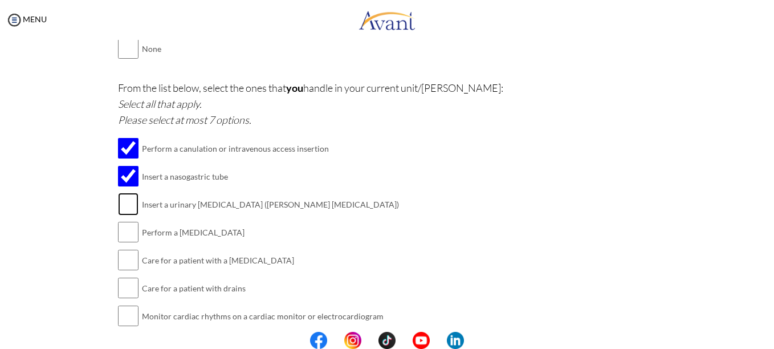
checkbox input "true"
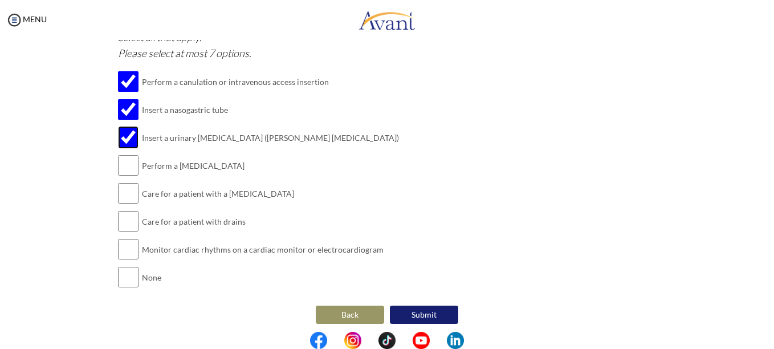
scroll to position [1516, 0]
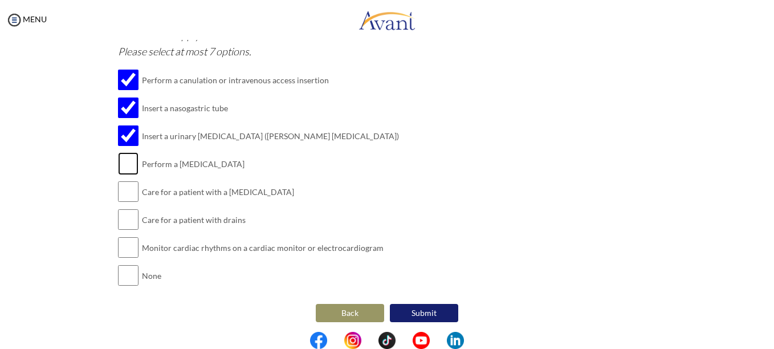
click at [127, 171] on input "checkbox" at bounding box center [128, 163] width 21 height 23
checkbox input "true"
click at [128, 185] on input "checkbox" at bounding box center [128, 191] width 21 height 23
checkbox input "true"
click at [123, 220] on input "checkbox" at bounding box center [128, 219] width 21 height 23
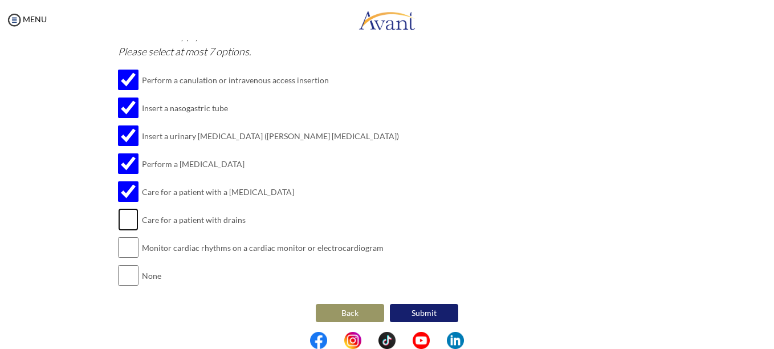
checkbox input "true"
click at [124, 244] on input "checkbox" at bounding box center [128, 247] width 21 height 23
checkbox input "true"
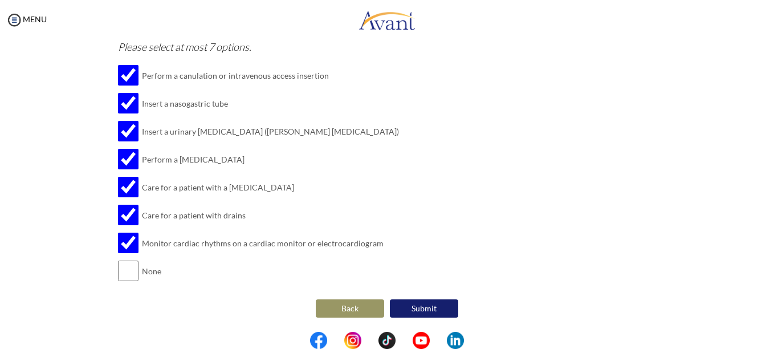
click at [401, 305] on button "Submit" at bounding box center [424, 308] width 68 height 18
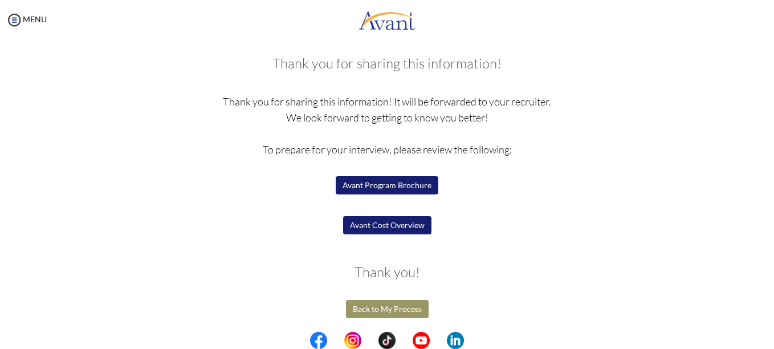
scroll to position [55, 0]
click at [393, 188] on button "Avant Program Brochure" at bounding box center [387, 185] width 103 height 18
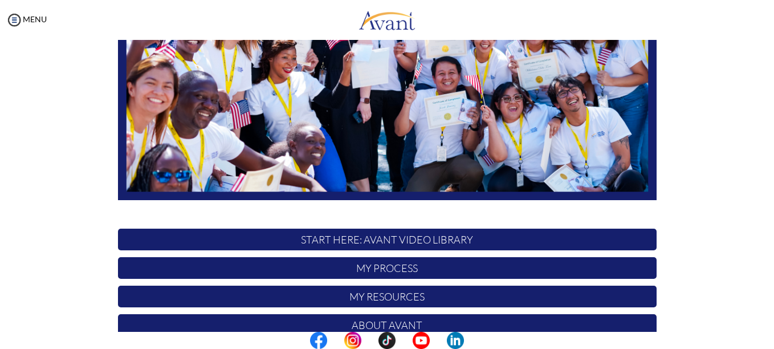
scroll to position [284, 0]
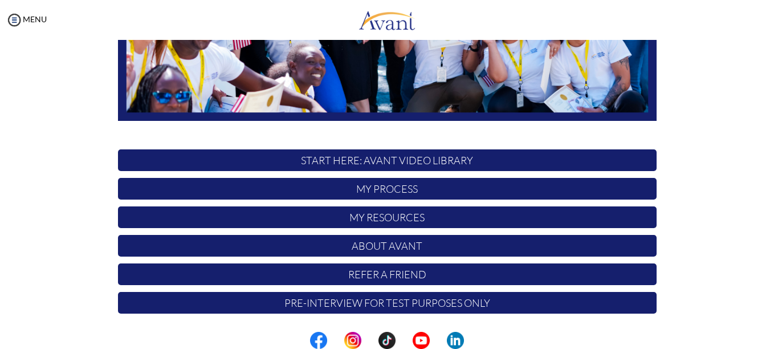
click at [367, 301] on p "Pre-Interview for test purposes only" at bounding box center [387, 303] width 538 height 22
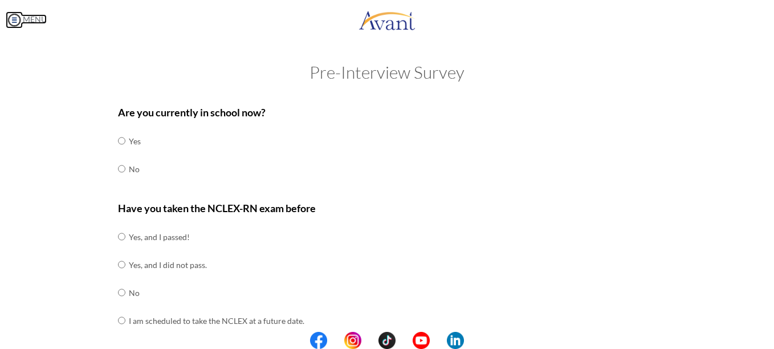
click at [16, 22] on img at bounding box center [14, 19] width 17 height 17
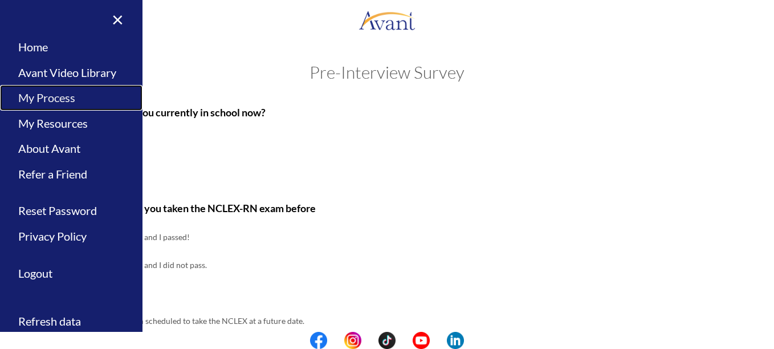
click at [54, 99] on link "My Process" at bounding box center [71, 98] width 142 height 26
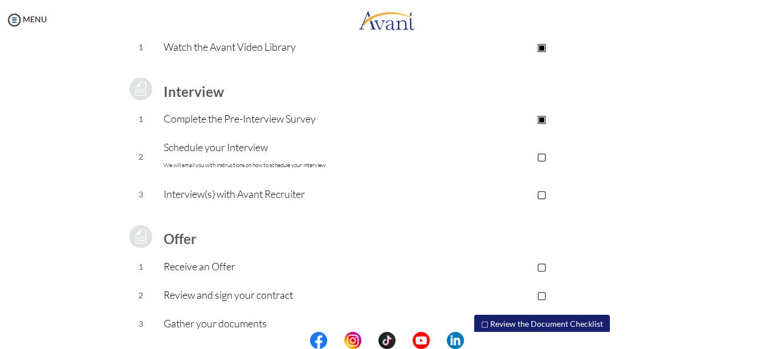
scroll to position [125, 0]
click at [542, 157] on p "▢" at bounding box center [541, 156] width 228 height 16
click at [541, 154] on p "▣" at bounding box center [541, 156] width 228 height 16
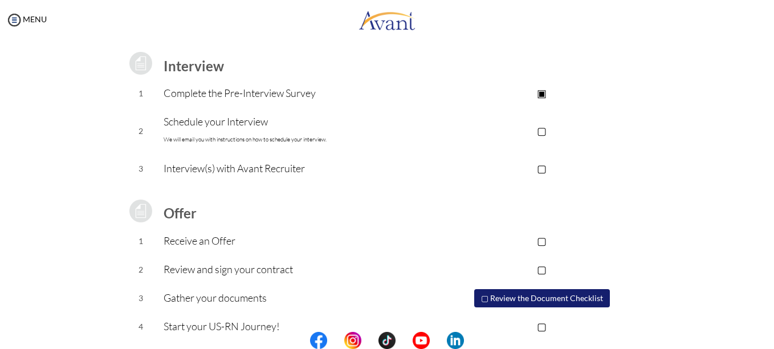
scroll to position [149, 0]
click at [515, 301] on button "▢ Review the Document Checklist" at bounding box center [542, 298] width 136 height 18
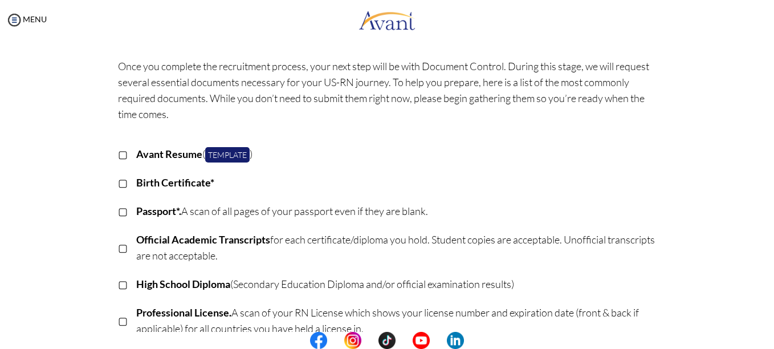
scroll to position [0, 0]
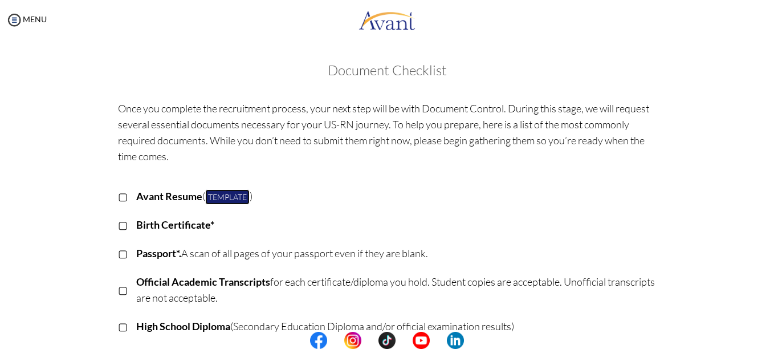
click at [219, 196] on link "Template" at bounding box center [227, 196] width 44 height 15
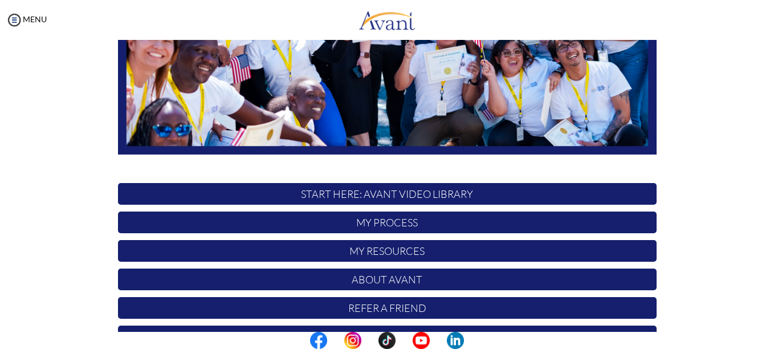
scroll to position [284, 0]
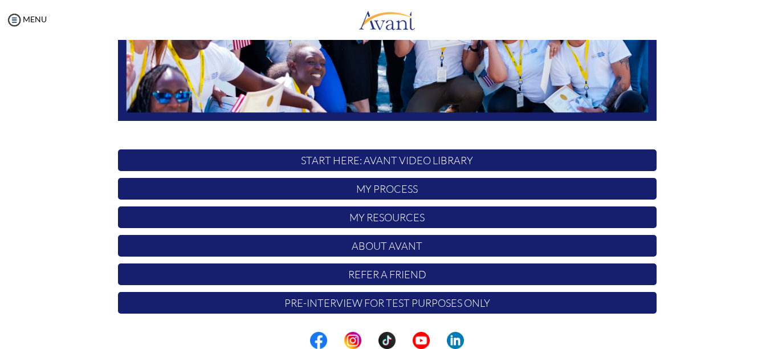
click at [457, 301] on p "Pre-Interview for test purposes only" at bounding box center [387, 303] width 538 height 22
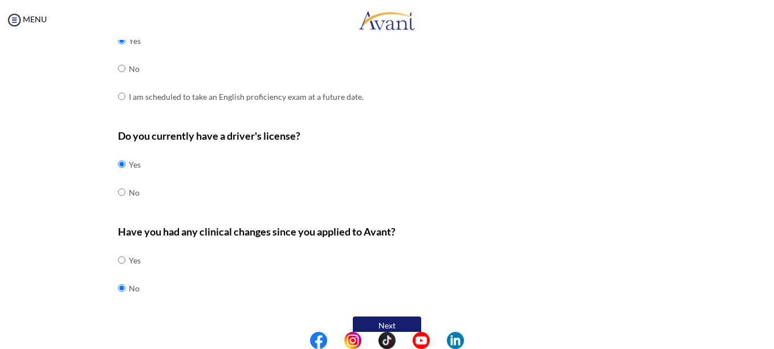
scroll to position [381, 0]
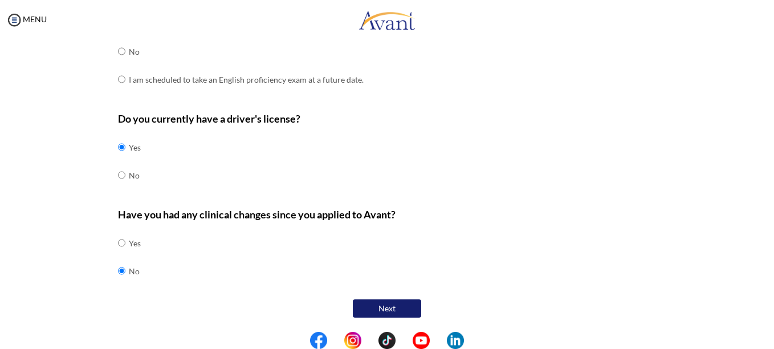
click at [375, 303] on button "Next" at bounding box center [387, 308] width 68 height 18
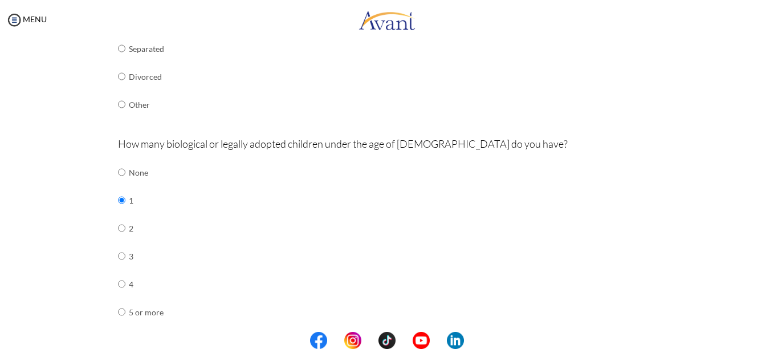
scroll to position [423, 0]
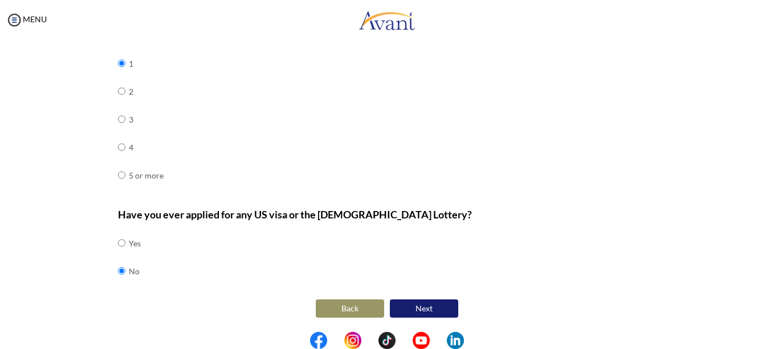
click at [427, 310] on button "Next" at bounding box center [424, 308] width 68 height 18
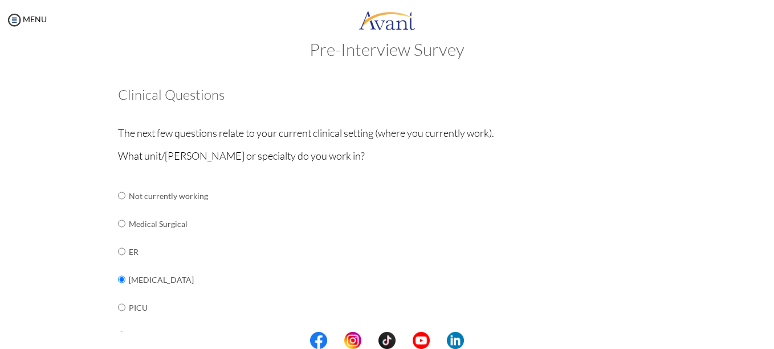
scroll to position [478, 0]
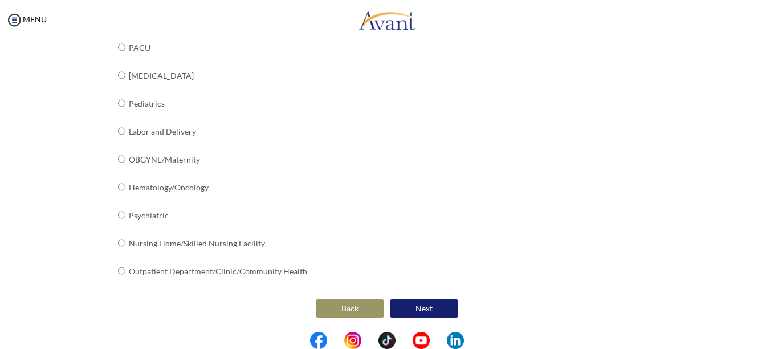
click at [427, 309] on button "Next" at bounding box center [424, 308] width 68 height 18
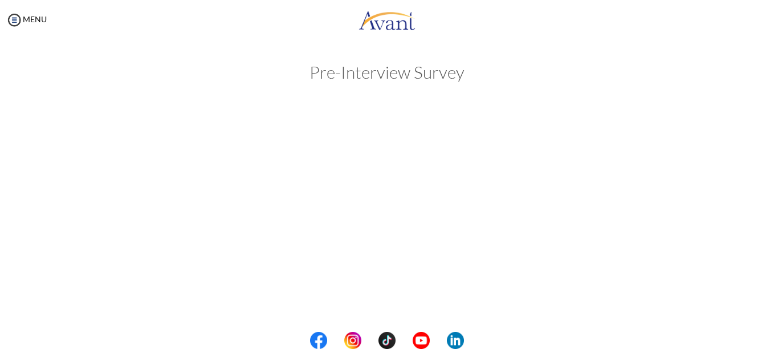
click at [431, 137] on div "Pre-Interview Survey Are you currently in school now? Yes No Have you taken the…" at bounding box center [386, 109] width 751 height 93
click at [13, 20] on img at bounding box center [14, 19] width 17 height 17
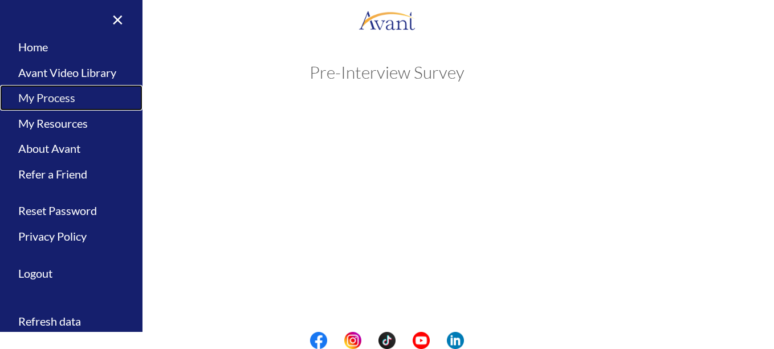
click at [39, 95] on link "My Process" at bounding box center [71, 98] width 142 height 26
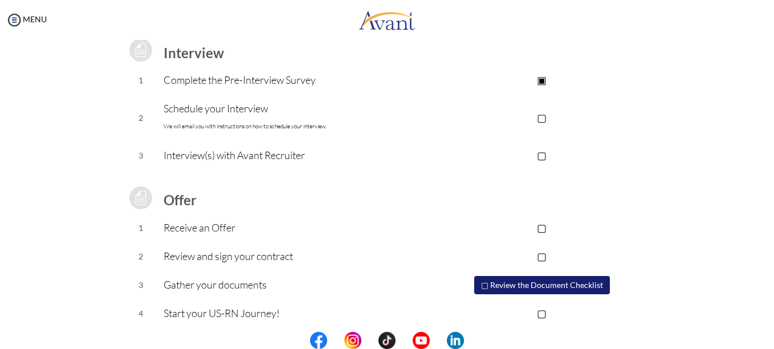
scroll to position [164, 0]
click at [18, 26] on img at bounding box center [14, 19] width 17 height 17
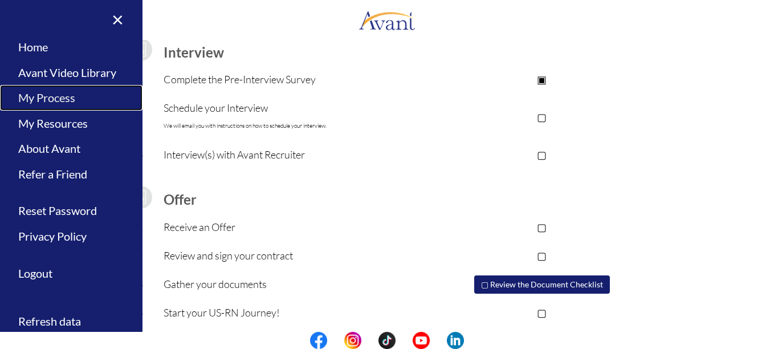
click at [57, 102] on link "My Process" at bounding box center [71, 98] width 142 height 26
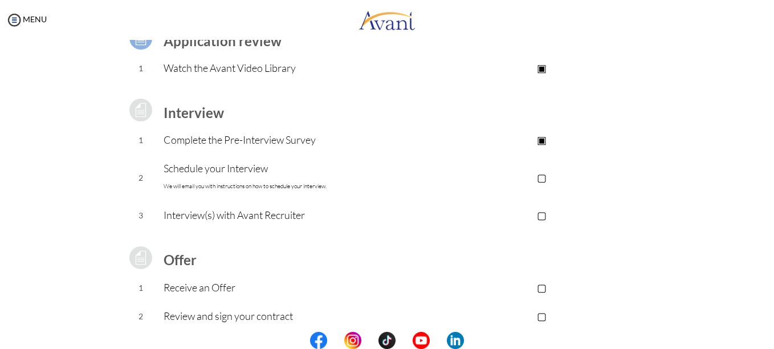
scroll to position [0, 0]
